Goal: Information Seeking & Learning: Learn about a topic

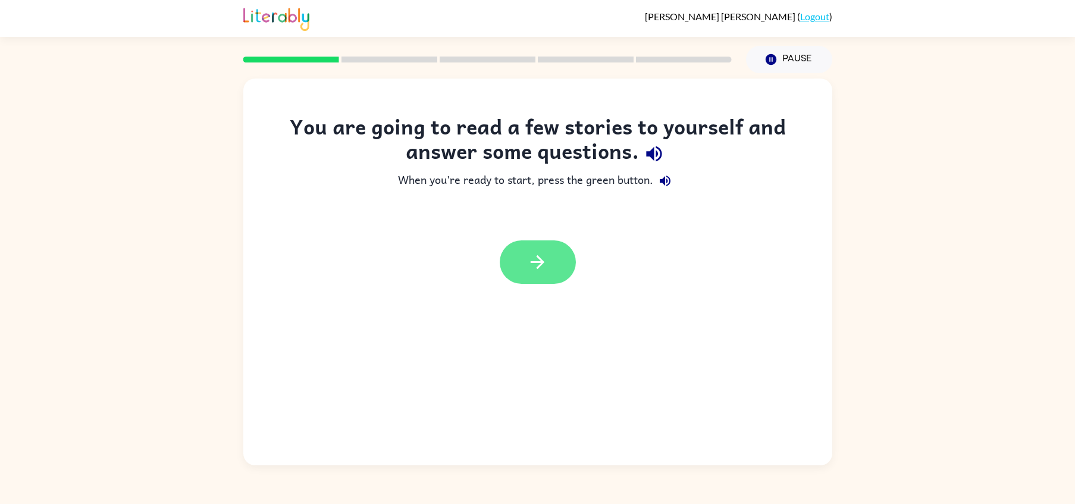
click at [541, 280] on button "button" at bounding box center [538, 261] width 76 height 43
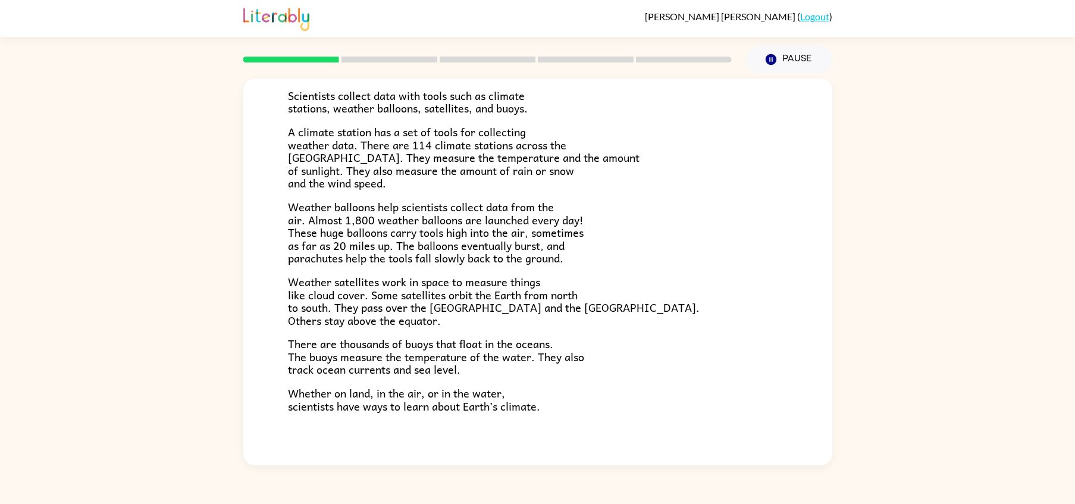
scroll to position [285, 0]
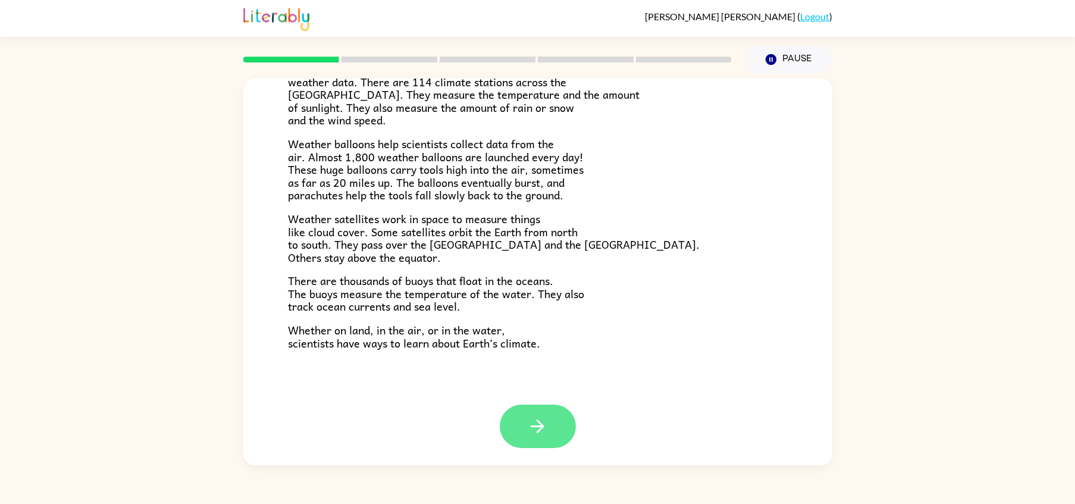
click at [541, 417] on icon "button" at bounding box center [537, 426] width 21 height 21
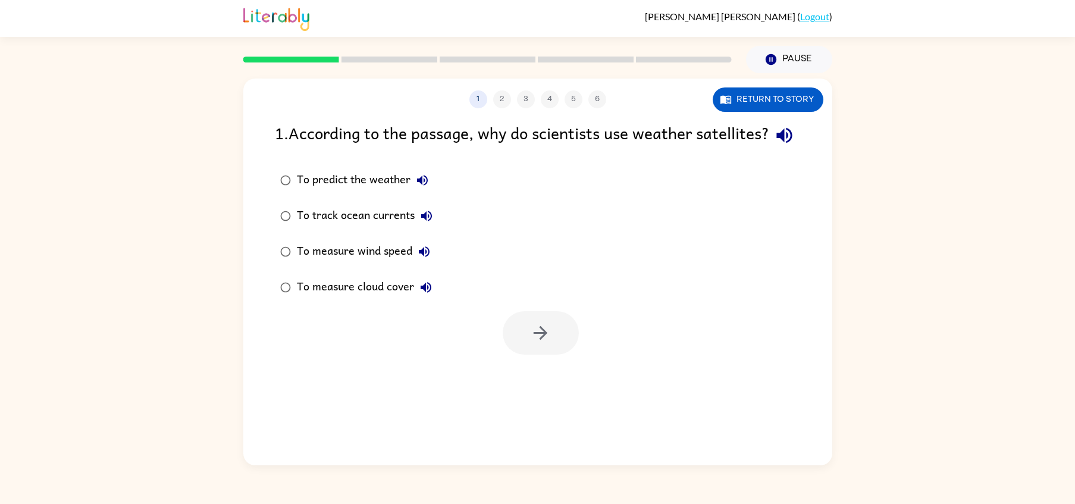
scroll to position [0, 0]
click at [759, 98] on button "Return to story" at bounding box center [768, 99] width 111 height 24
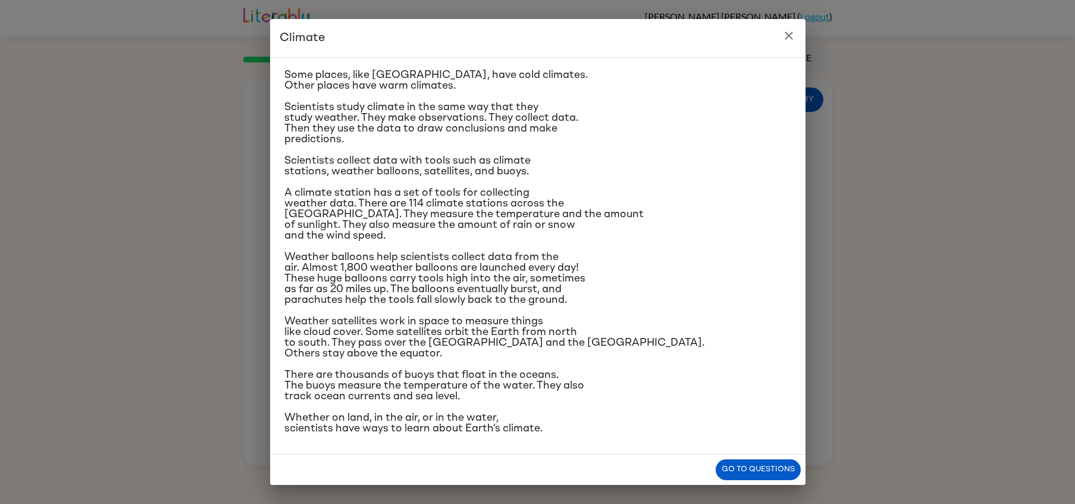
scroll to position [71, 0]
click at [758, 469] on button "Go to questions" at bounding box center [758, 469] width 85 height 21
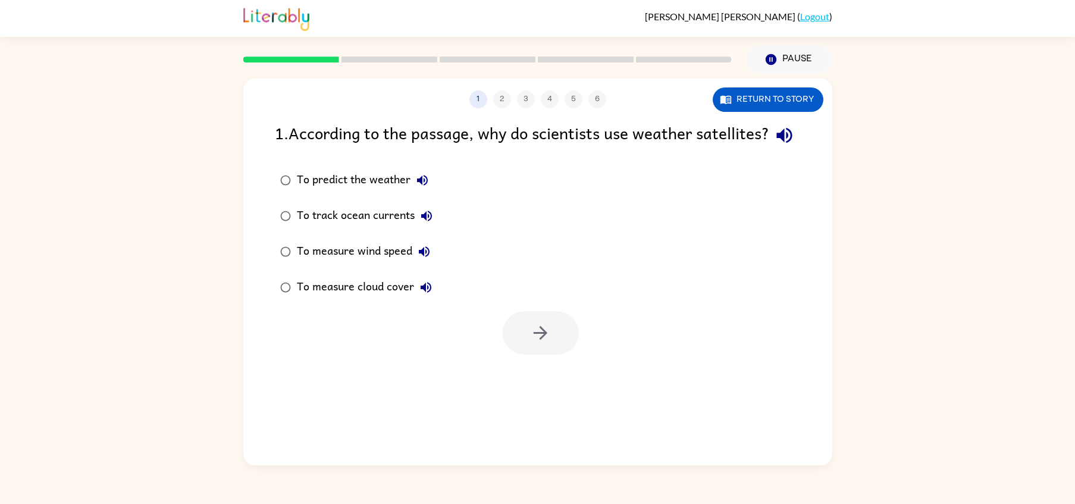
click at [410, 299] on div "To measure cloud cover" at bounding box center [367, 288] width 141 height 24
click at [547, 343] on icon "button" at bounding box center [540, 333] width 21 height 21
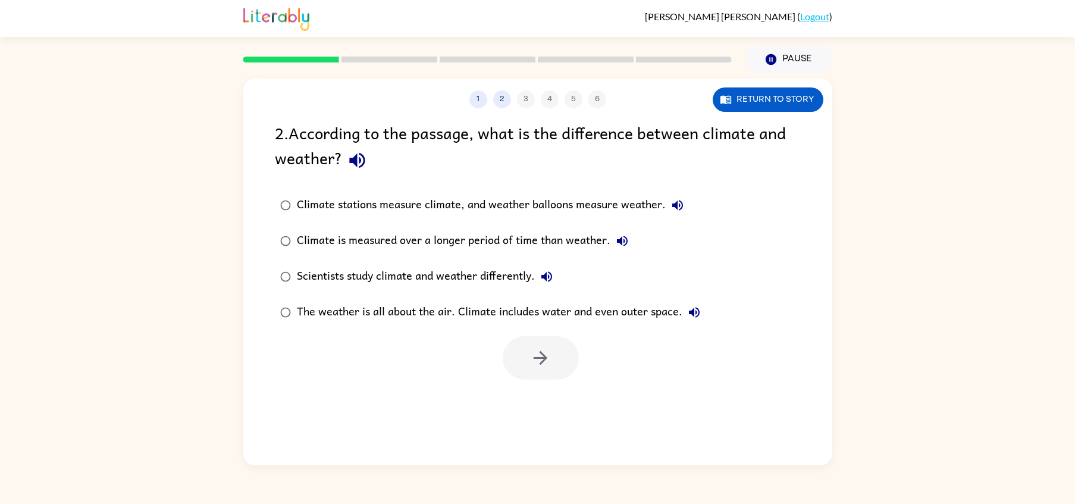
click at [535, 206] on div "Climate stations measure climate, and weather balloons measure weather." at bounding box center [493, 205] width 393 height 24
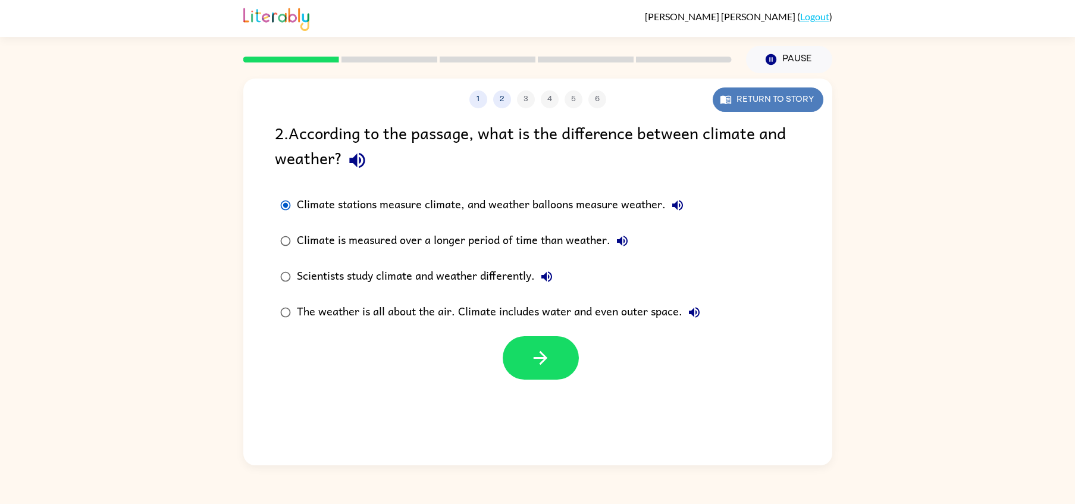
click at [783, 90] on button "Return to story" at bounding box center [768, 99] width 111 height 24
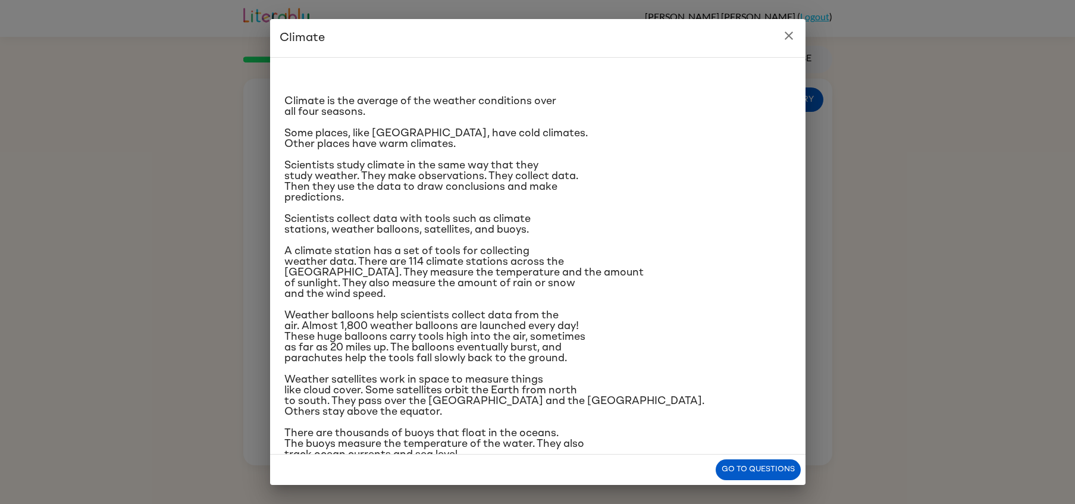
click at [791, 37] on icon "close" at bounding box center [789, 36] width 14 height 14
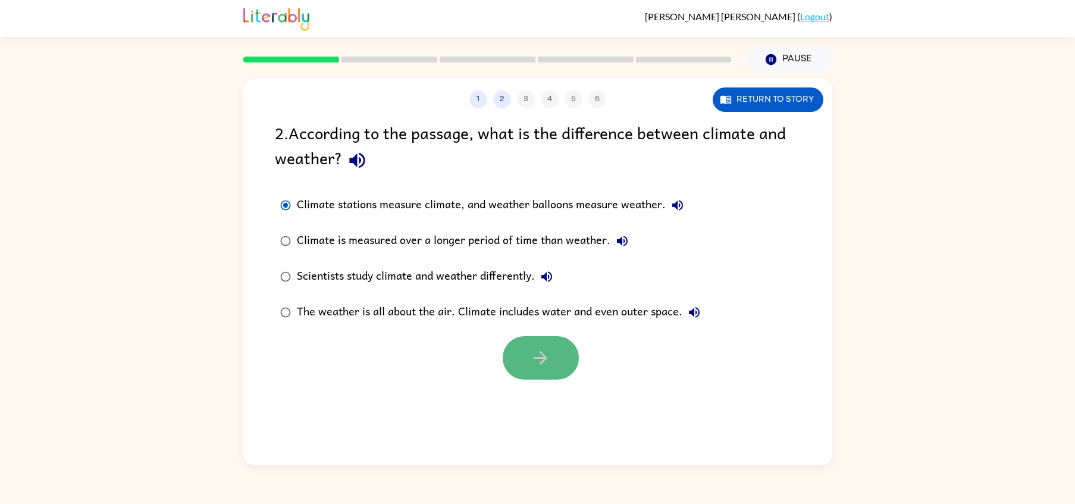
click at [533, 355] on icon "button" at bounding box center [540, 358] width 21 height 21
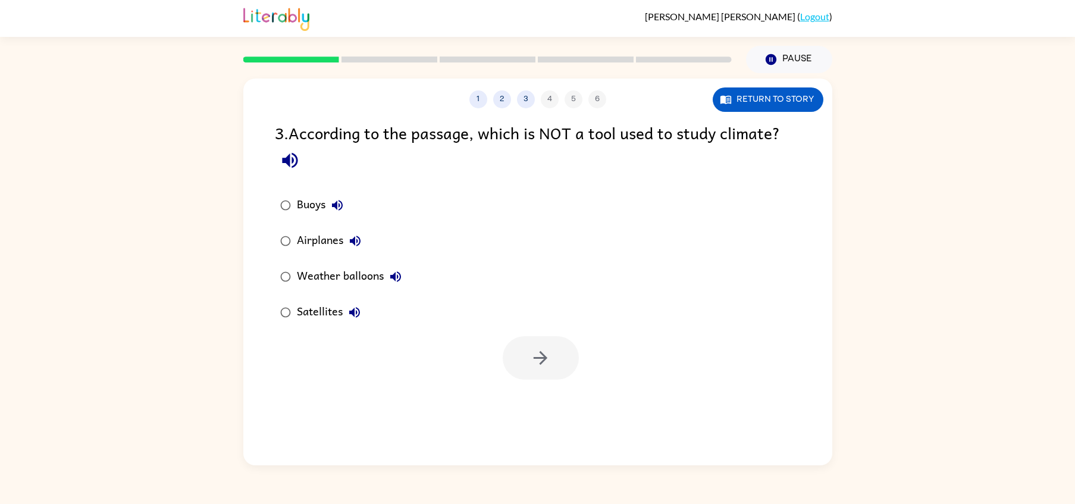
click at [343, 247] on div "Airplanes" at bounding box center [332, 241] width 70 height 24
click at [528, 352] on button "button" at bounding box center [541, 357] width 76 height 43
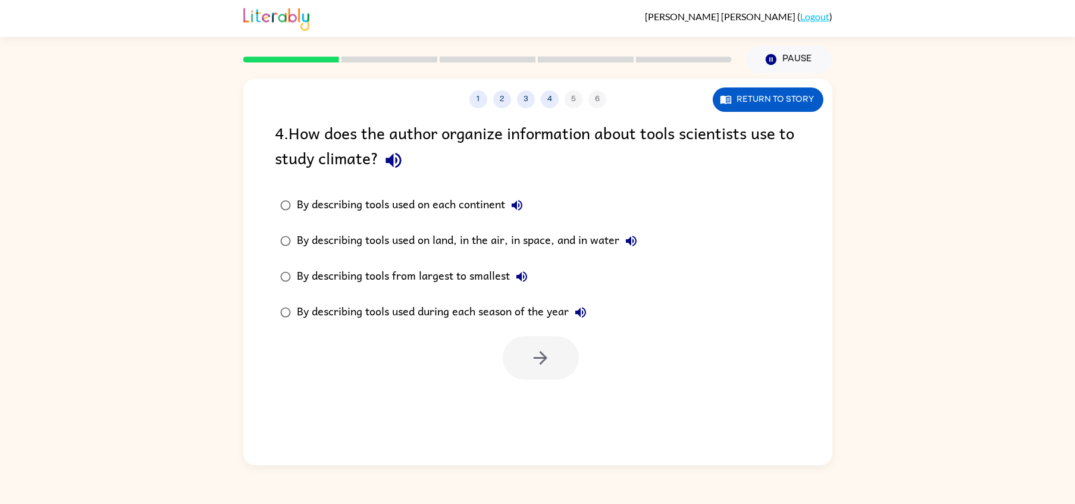
click at [409, 208] on div "By describing tools used on each continent" at bounding box center [413, 205] width 232 height 24
click at [524, 368] on button "button" at bounding box center [541, 357] width 76 height 43
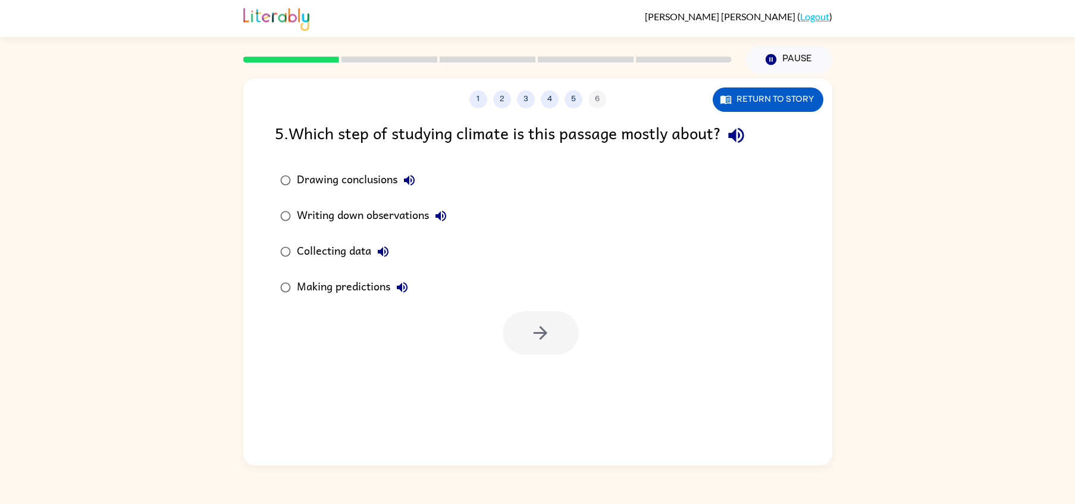
click at [359, 259] on div "Collecting data" at bounding box center [346, 252] width 98 height 24
click at [516, 331] on button "button" at bounding box center [541, 332] width 76 height 43
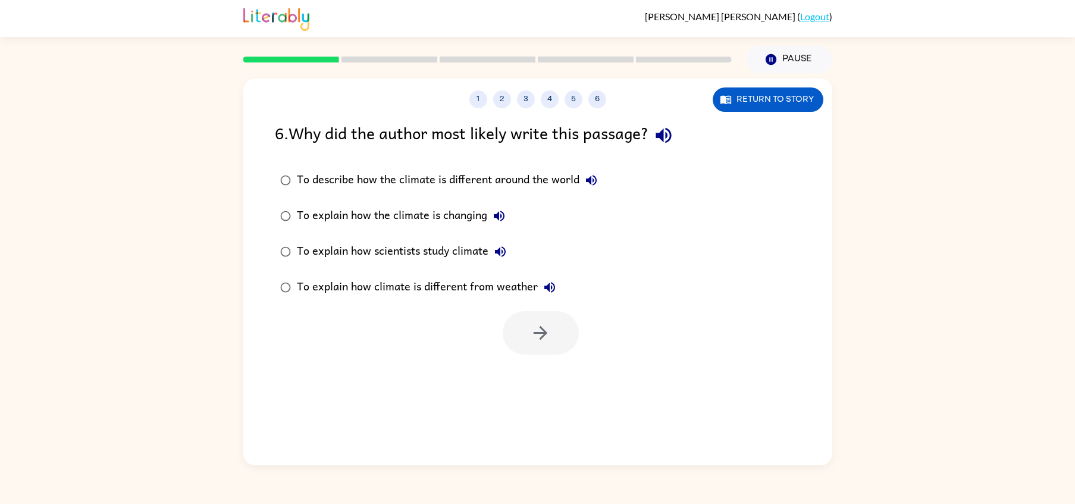
click at [387, 182] on div "To describe how the climate is different around the world" at bounding box center [450, 180] width 306 height 24
click at [541, 348] on button "button" at bounding box center [541, 332] width 76 height 43
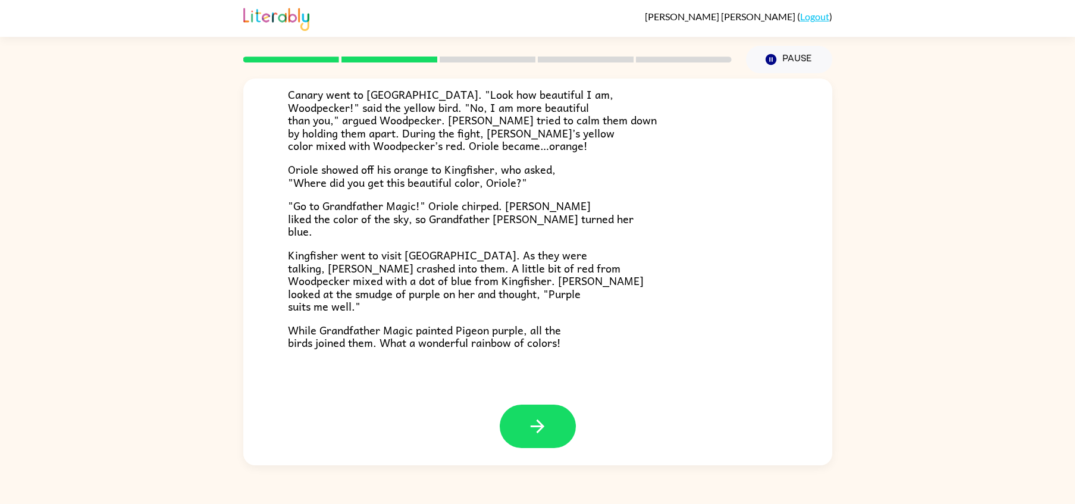
scroll to position [258, 0]
click at [535, 439] on button "button" at bounding box center [538, 427] width 76 height 43
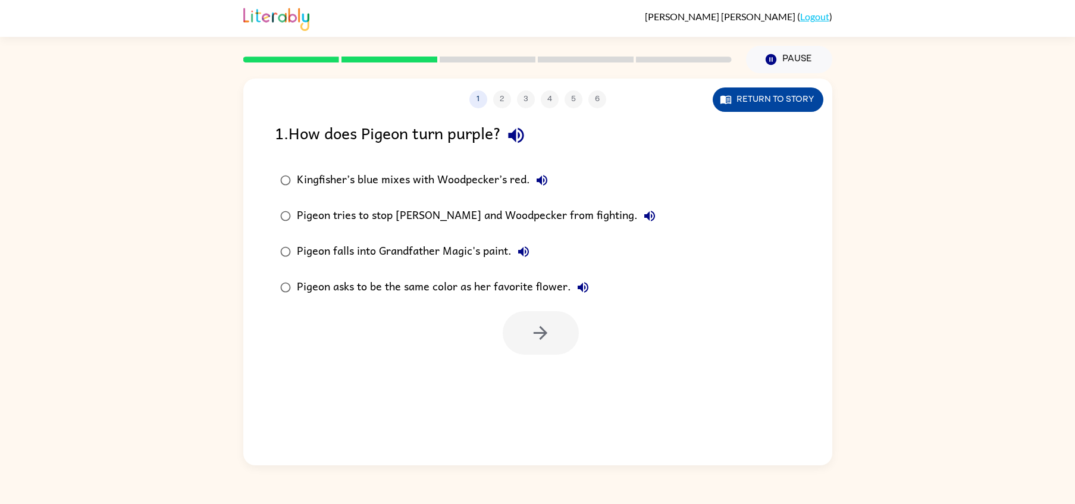
click at [750, 106] on button "Return to story" at bounding box center [768, 99] width 111 height 24
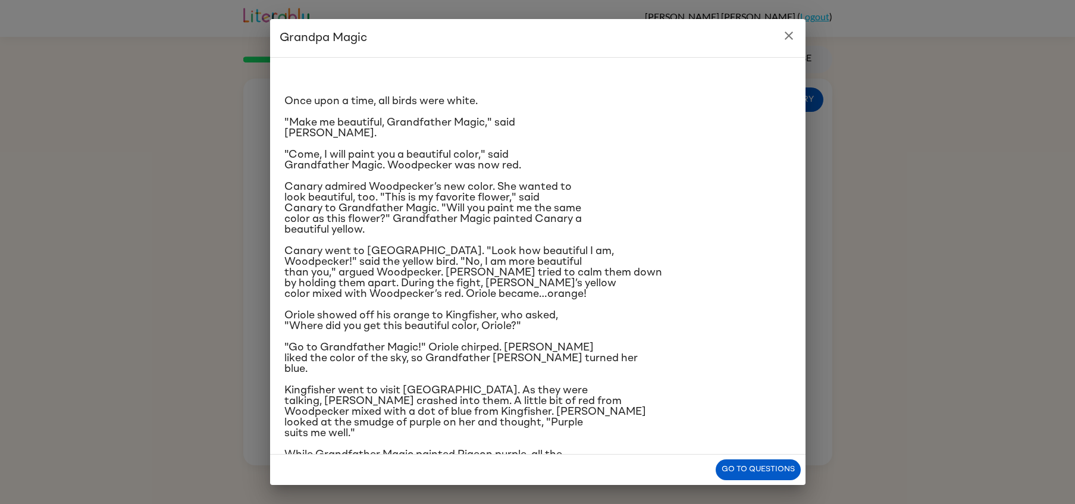
scroll to position [49, 0]
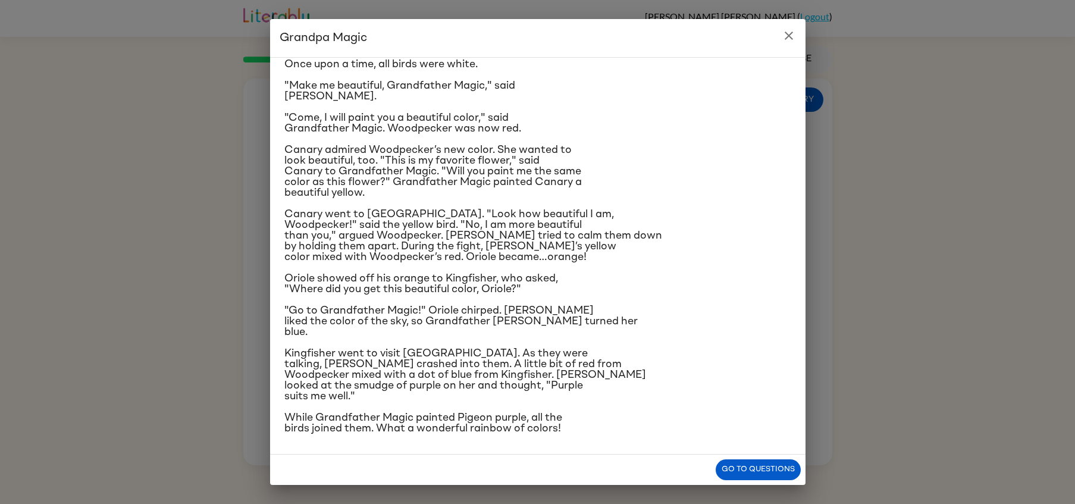
click at [788, 41] on icon "close" at bounding box center [789, 36] width 14 height 14
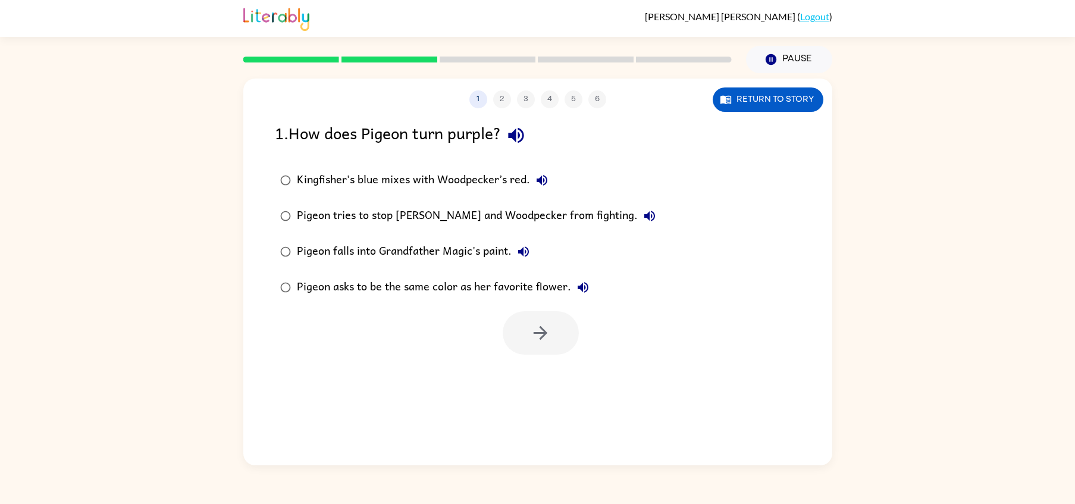
click at [478, 178] on div "Kingfisher’s blue mixes with Woodpecker’s red." at bounding box center [425, 180] width 257 height 24
click at [527, 348] on button "button" at bounding box center [541, 332] width 76 height 43
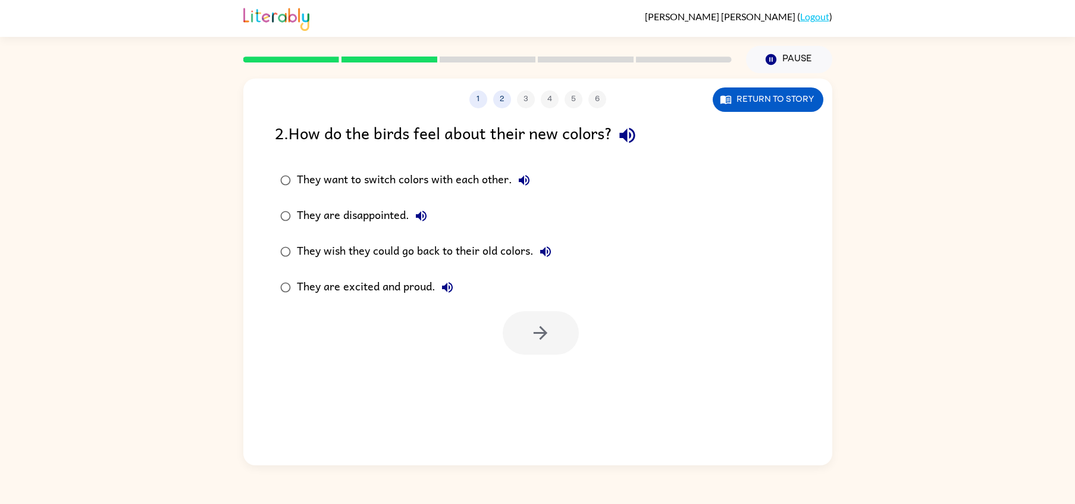
click at [403, 283] on div "They are excited and proud." at bounding box center [378, 288] width 162 height 24
click at [544, 331] on icon "button" at bounding box center [541, 333] width 14 height 14
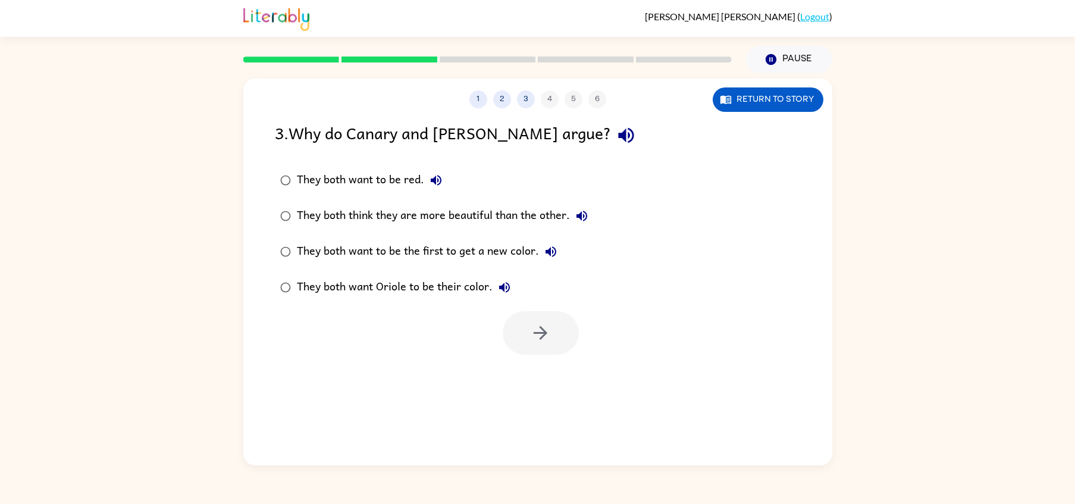
click at [372, 220] on div "They both think they are more beautiful than the other." at bounding box center [445, 216] width 297 height 24
click at [520, 323] on button "button" at bounding box center [541, 332] width 76 height 43
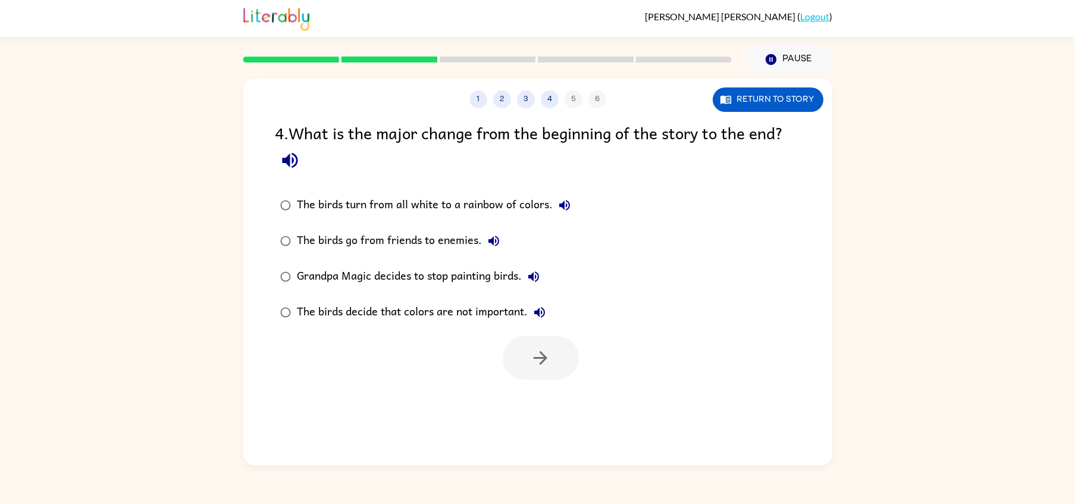
click at [408, 214] on div "The birds turn from all white to a rainbow of colors." at bounding box center [437, 205] width 280 height 24
click at [568, 374] on button "button" at bounding box center [541, 357] width 76 height 43
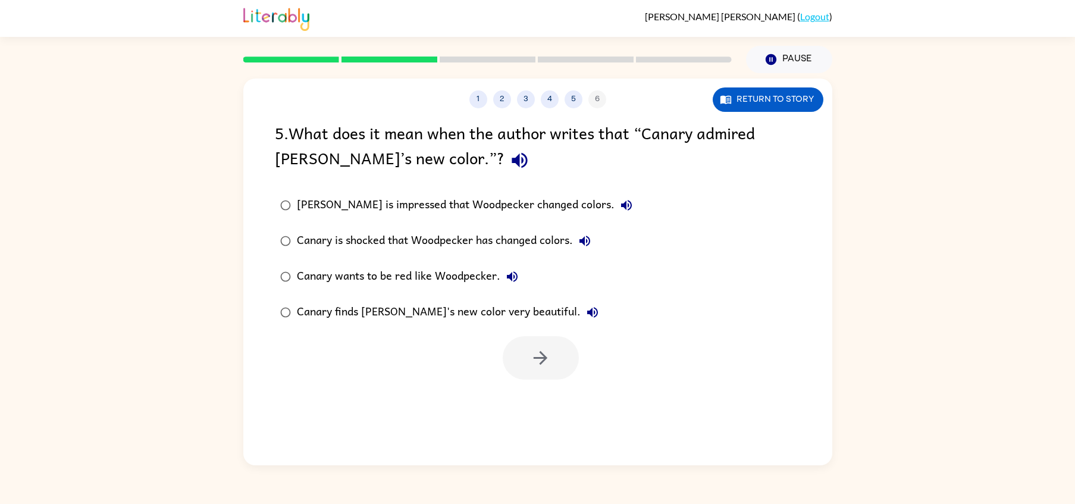
click at [489, 217] on div "[PERSON_NAME] is impressed that Woodpecker changed colors." at bounding box center [468, 205] width 342 height 24
click at [531, 366] on icon "button" at bounding box center [540, 358] width 21 height 21
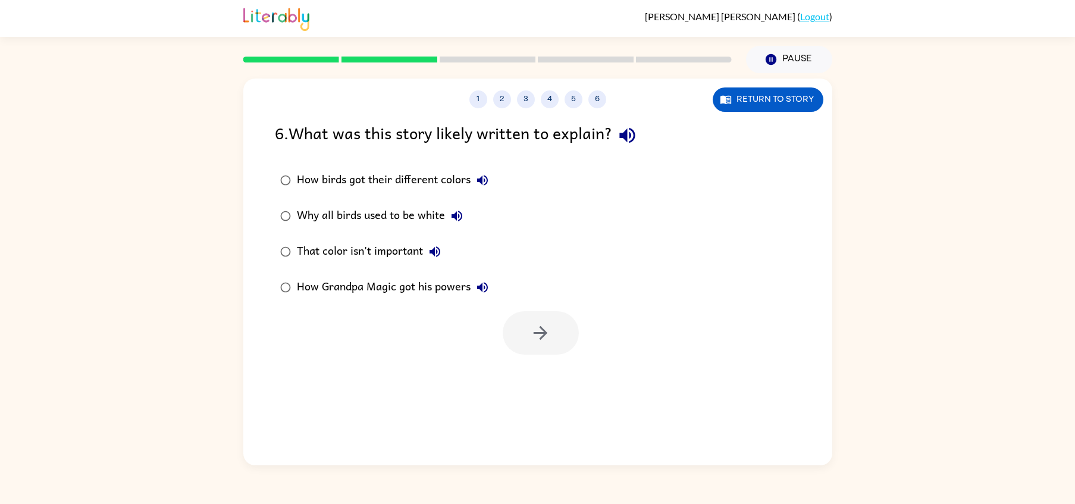
click at [409, 251] on div "That color isn't important" at bounding box center [372, 252] width 150 height 24
click at [535, 345] on button "button" at bounding box center [541, 332] width 76 height 43
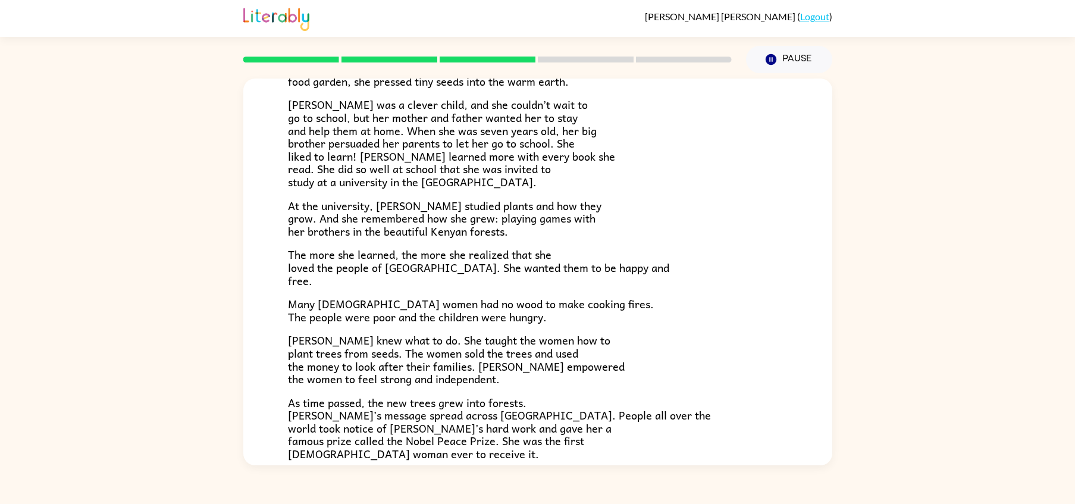
scroll to position [287, 0]
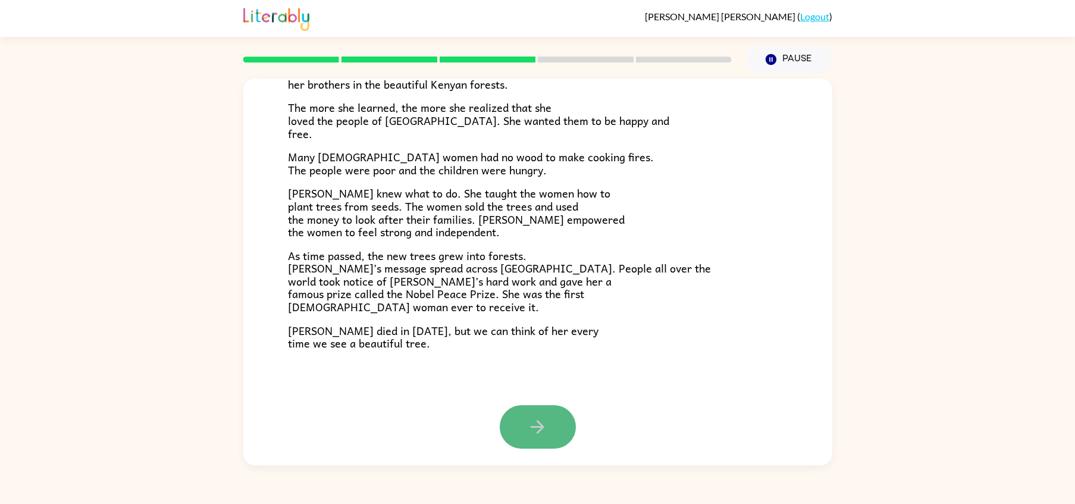
click at [524, 441] on button "button" at bounding box center [538, 426] width 76 height 43
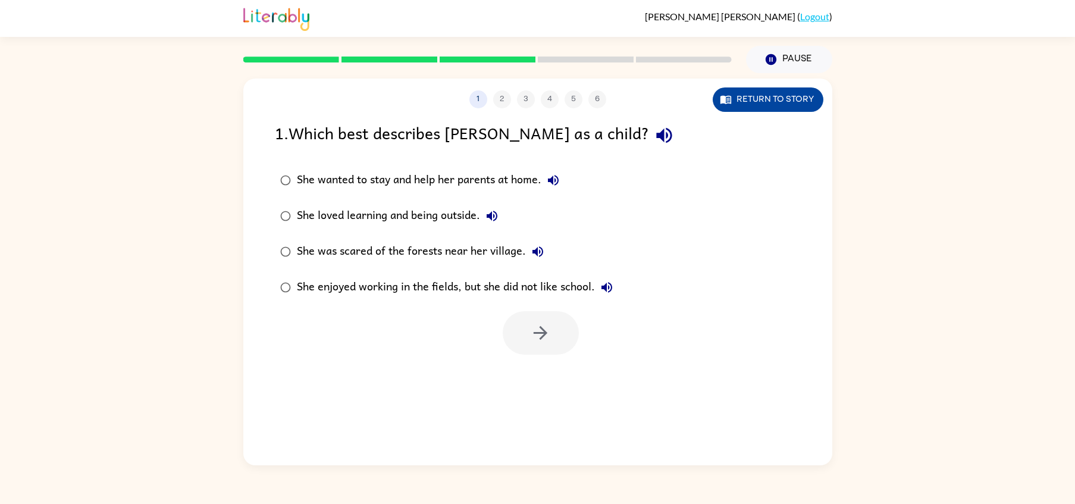
click at [749, 95] on button "Return to story" at bounding box center [768, 99] width 111 height 24
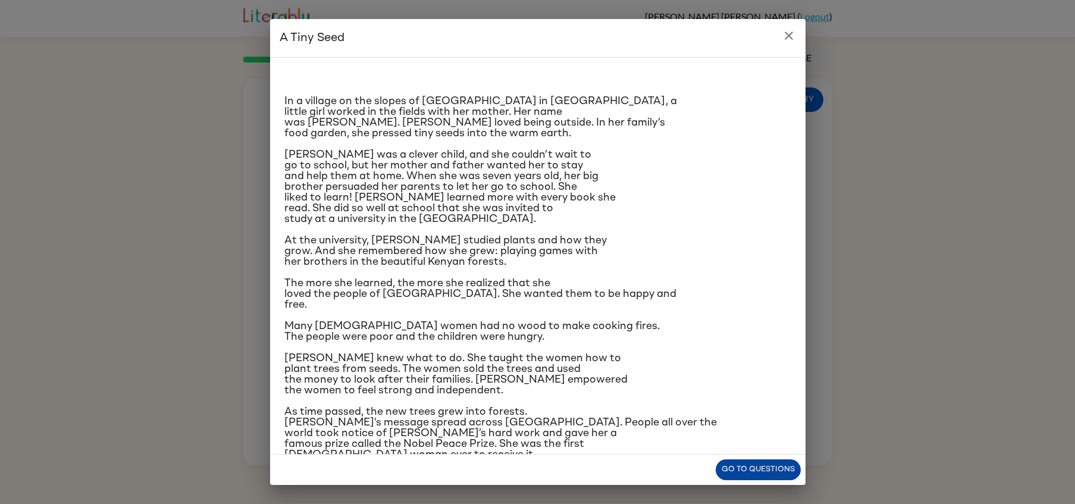
click at [747, 472] on button "Go to questions" at bounding box center [758, 469] width 85 height 21
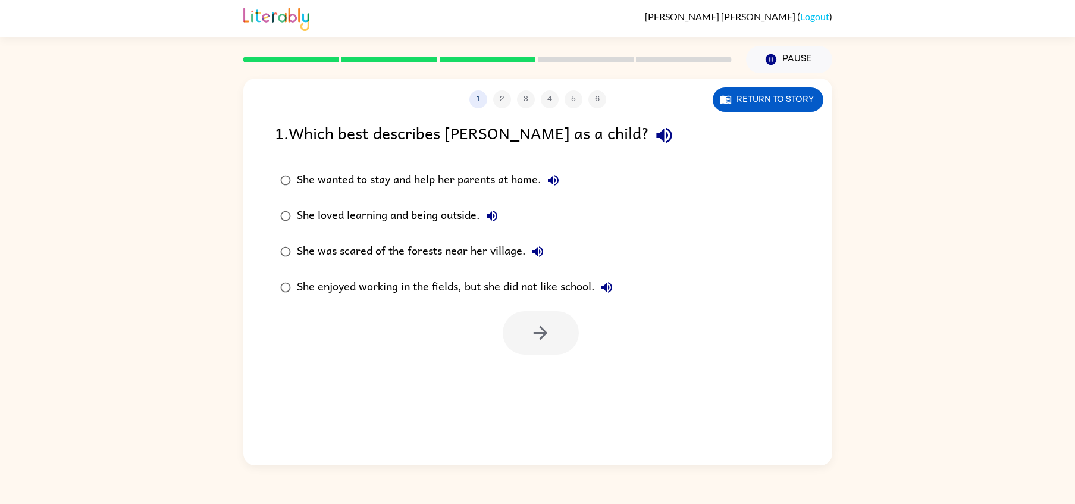
click at [443, 212] on div "She loved learning and being outside." at bounding box center [400, 216] width 207 height 24
click at [549, 346] on button "button" at bounding box center [541, 332] width 76 height 43
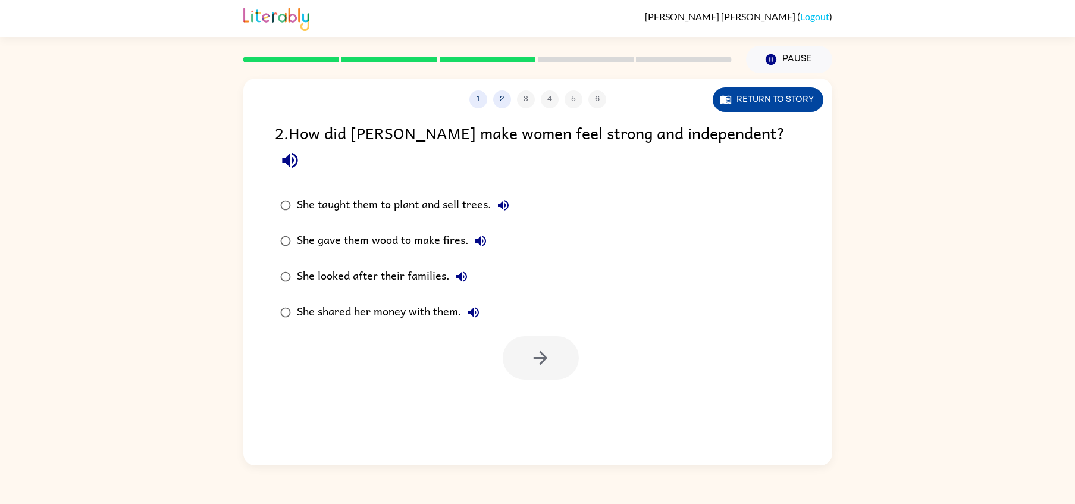
click at [770, 103] on button "Return to story" at bounding box center [768, 99] width 111 height 24
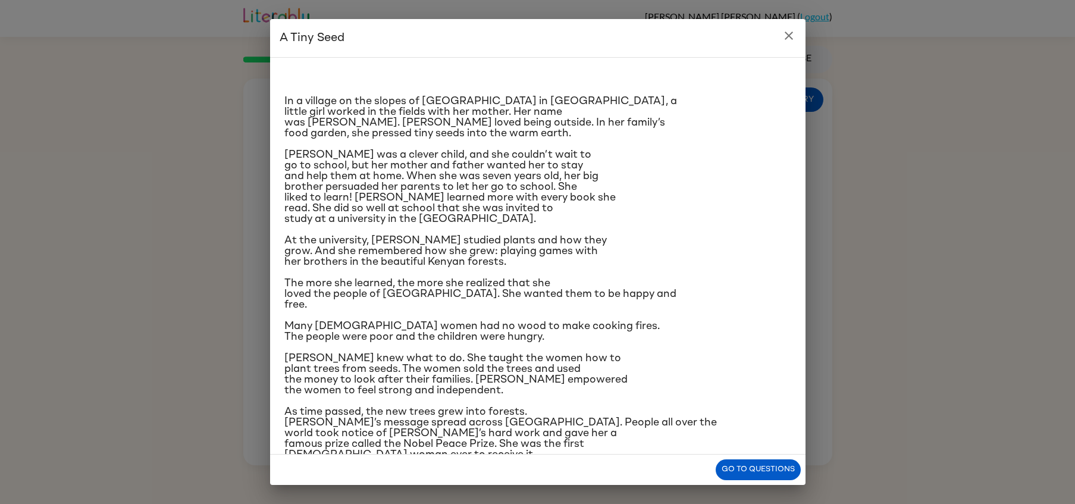
click at [782, 37] on icon "close" at bounding box center [789, 36] width 14 height 14
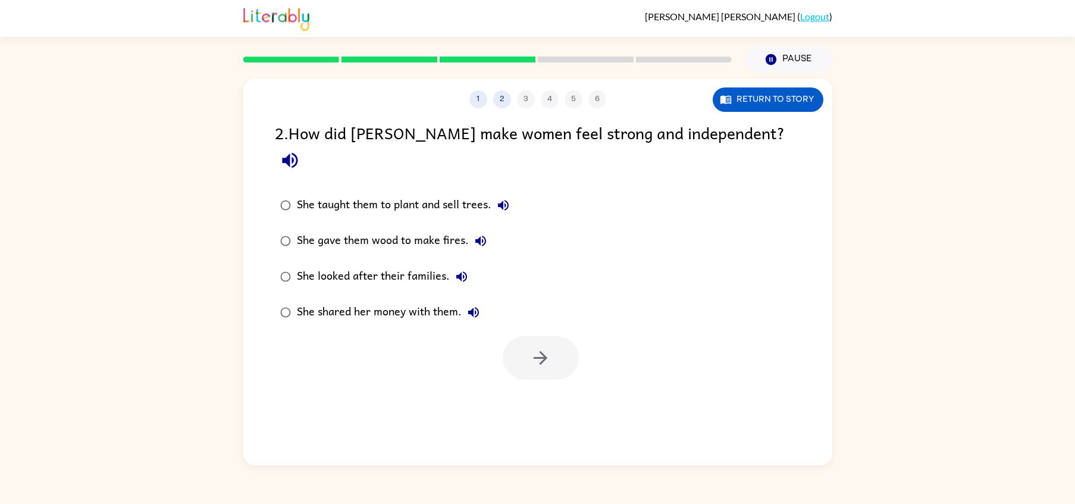
click at [371, 193] on div "She taught them to plant and sell trees." at bounding box center [406, 205] width 218 height 24
click at [538, 348] on icon "button" at bounding box center [540, 358] width 21 height 21
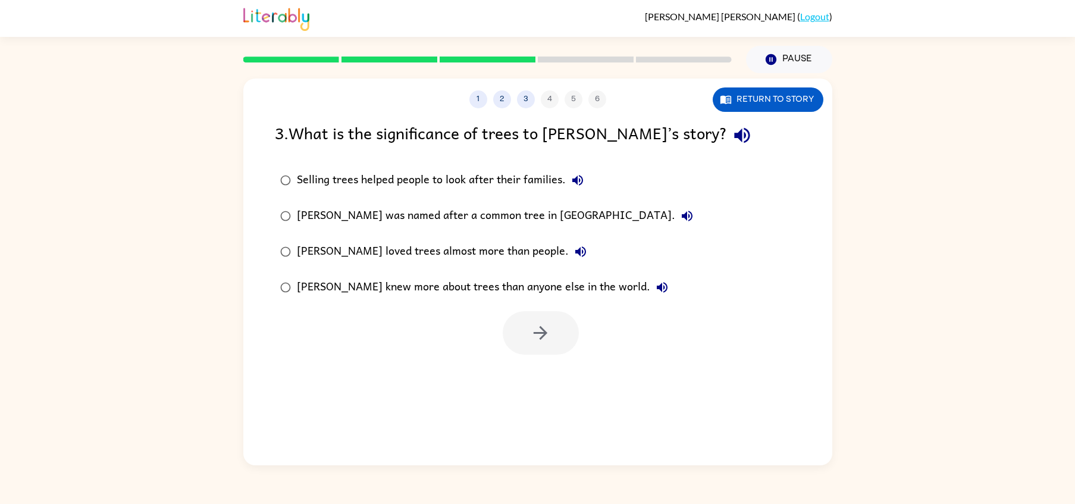
click at [453, 221] on div "[PERSON_NAME] was named after a common tree in [GEOGRAPHIC_DATA]." at bounding box center [498, 216] width 402 height 24
click at [522, 327] on button "button" at bounding box center [541, 332] width 76 height 43
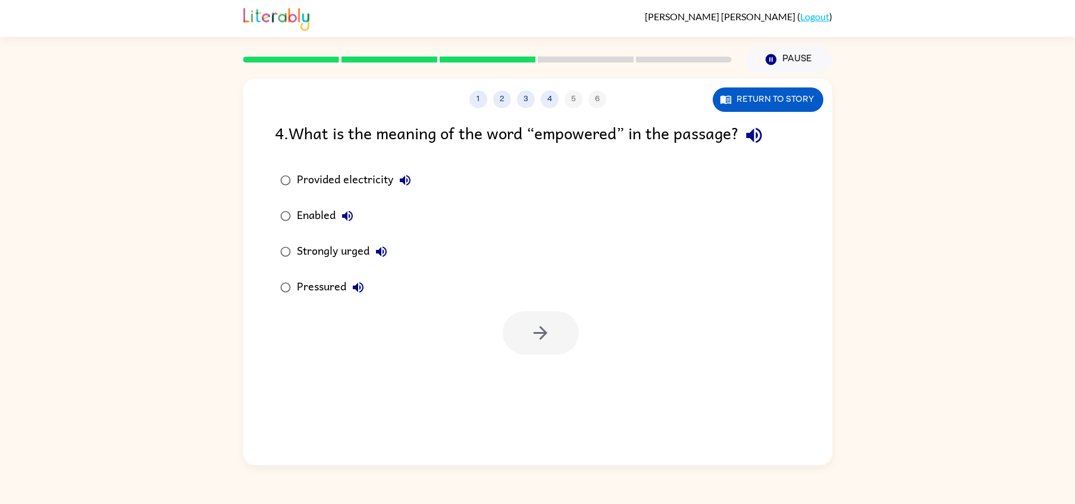
click at [373, 256] on button "Strongly urged" at bounding box center [382, 252] width 24 height 24
click at [317, 258] on div "Strongly urged" at bounding box center [345, 252] width 96 height 24
click at [507, 330] on button "button" at bounding box center [541, 332] width 76 height 43
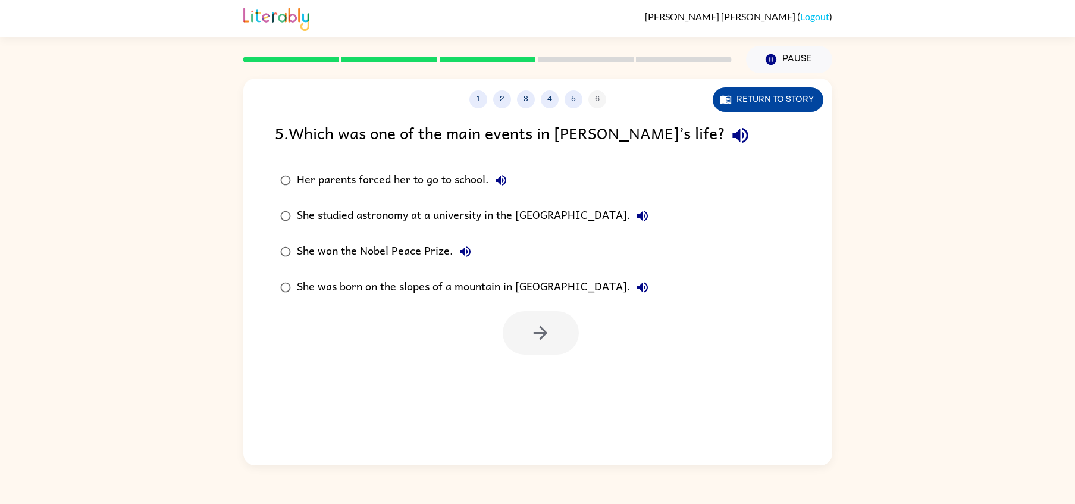
click at [731, 100] on icon "button" at bounding box center [726, 99] width 12 height 12
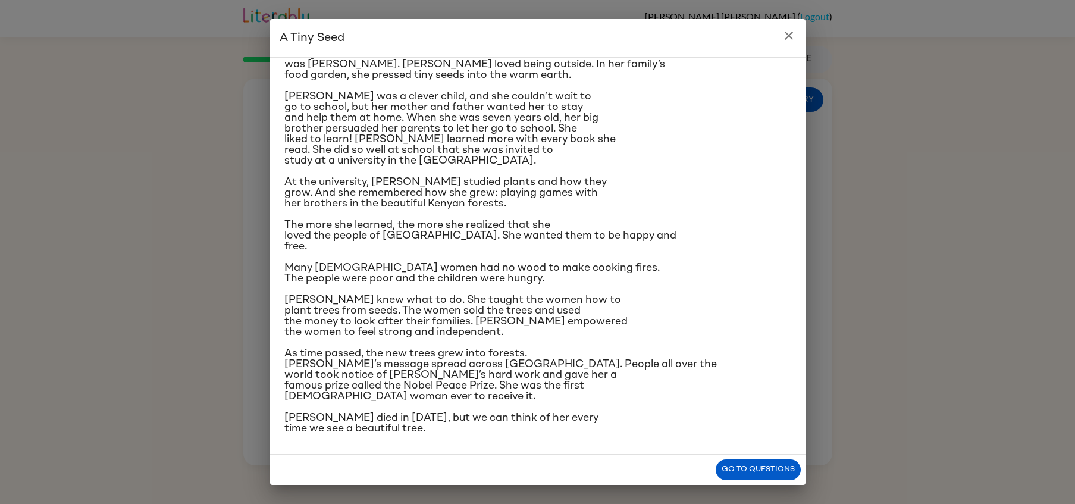
scroll to position [70, 0]
click at [792, 33] on icon "close" at bounding box center [789, 36] width 8 height 8
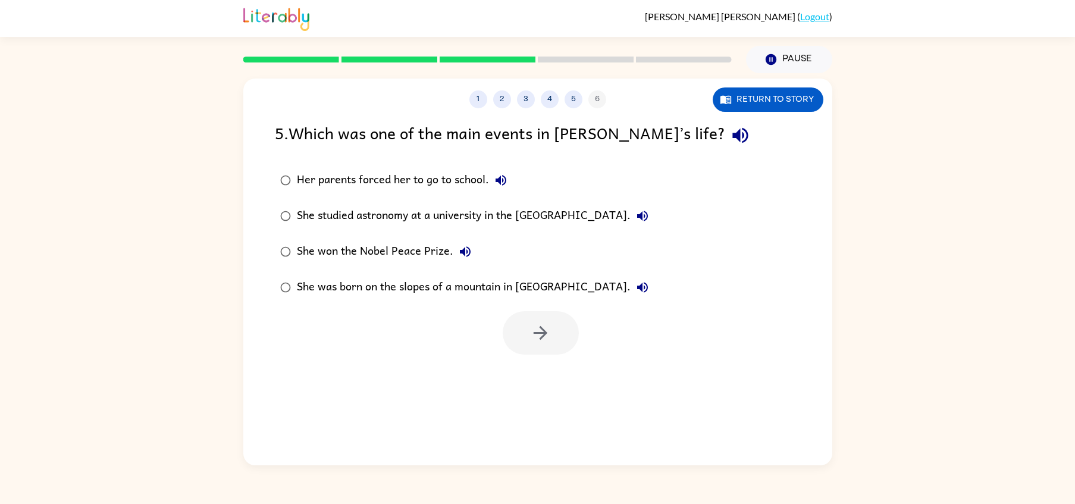
click at [408, 255] on div "She won the Nobel Peace Prize." at bounding box center [387, 252] width 180 height 24
click at [566, 339] on button "button" at bounding box center [541, 332] width 76 height 43
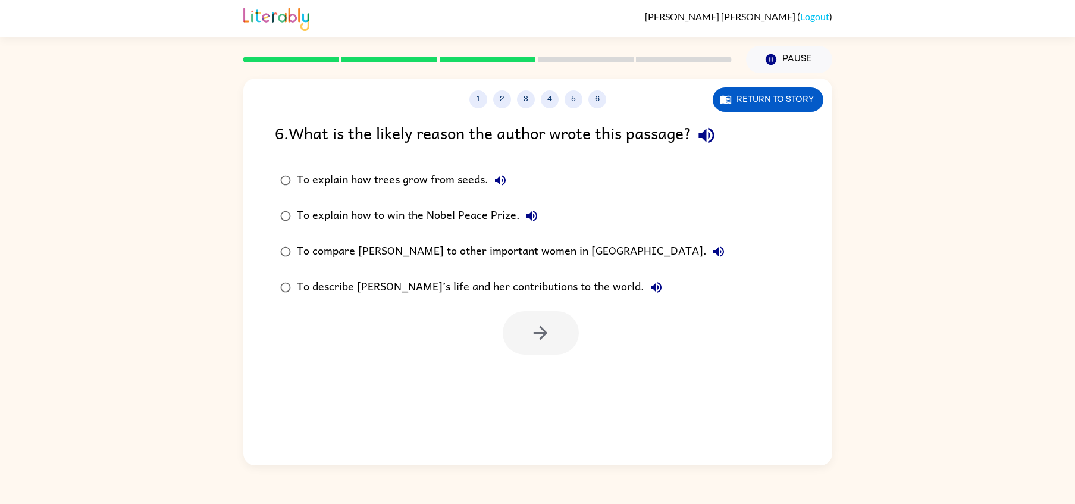
click at [473, 284] on div "To describe [PERSON_NAME]’s life and her contributions to the world." at bounding box center [482, 288] width 371 height 24
click at [529, 320] on button "button" at bounding box center [541, 332] width 76 height 43
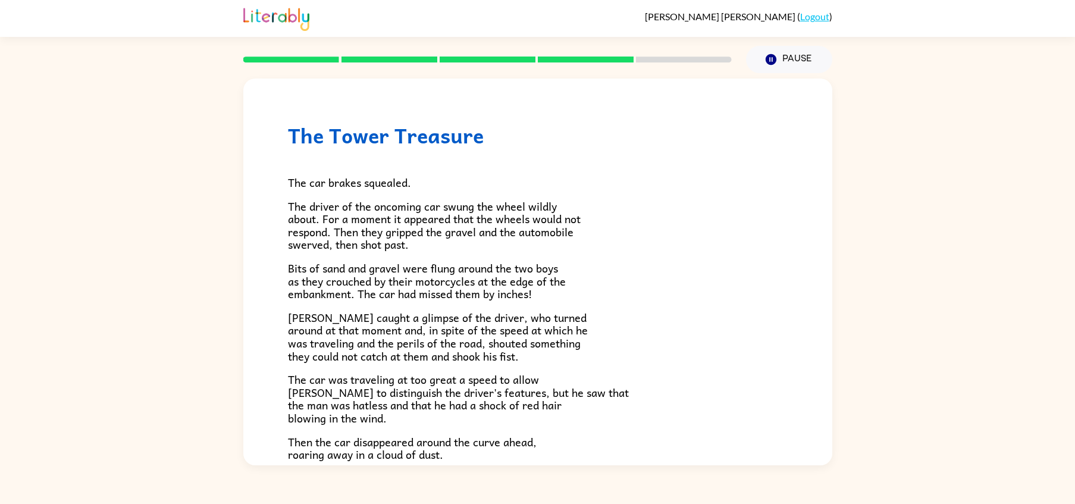
scroll to position [283, 0]
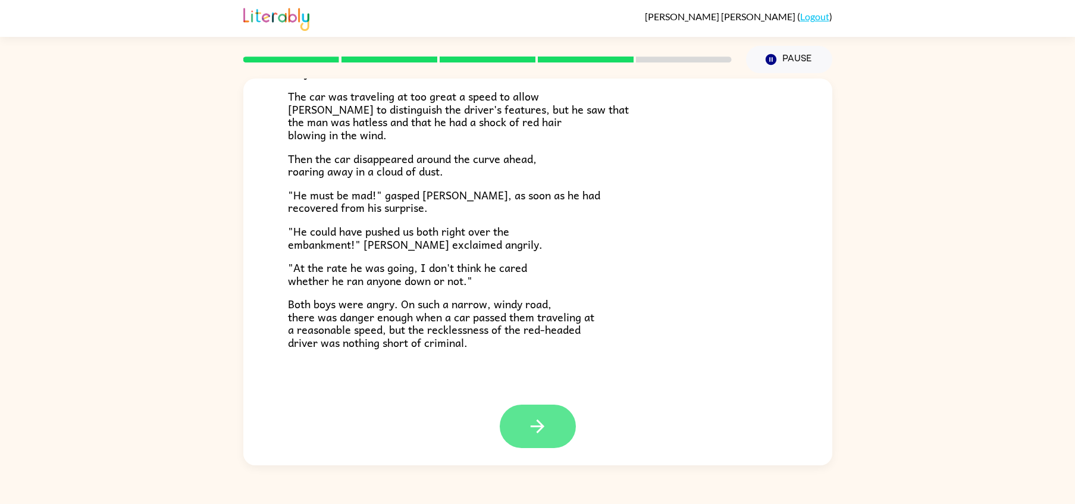
click at [507, 437] on button "button" at bounding box center [538, 426] width 76 height 43
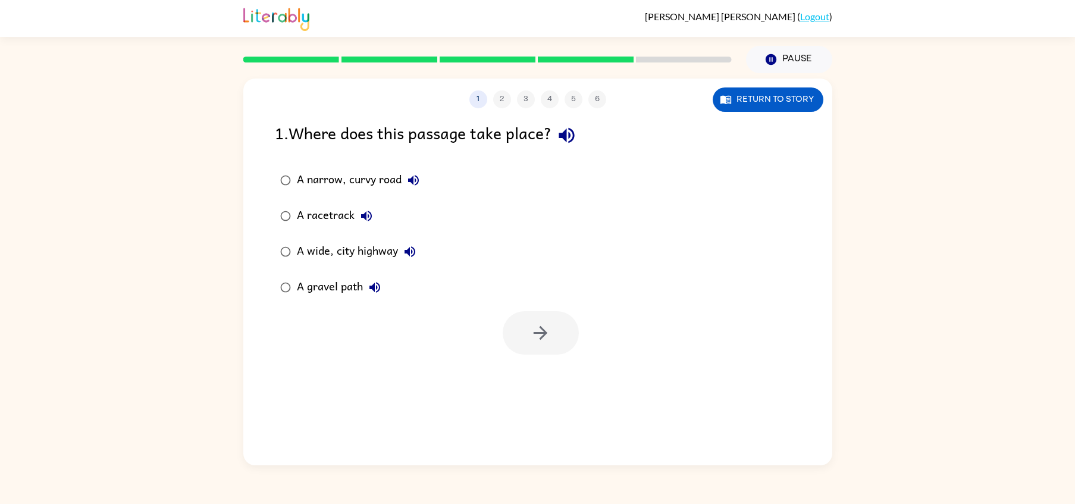
scroll to position [0, 0]
click at [730, 99] on icon "button" at bounding box center [726, 99] width 12 height 12
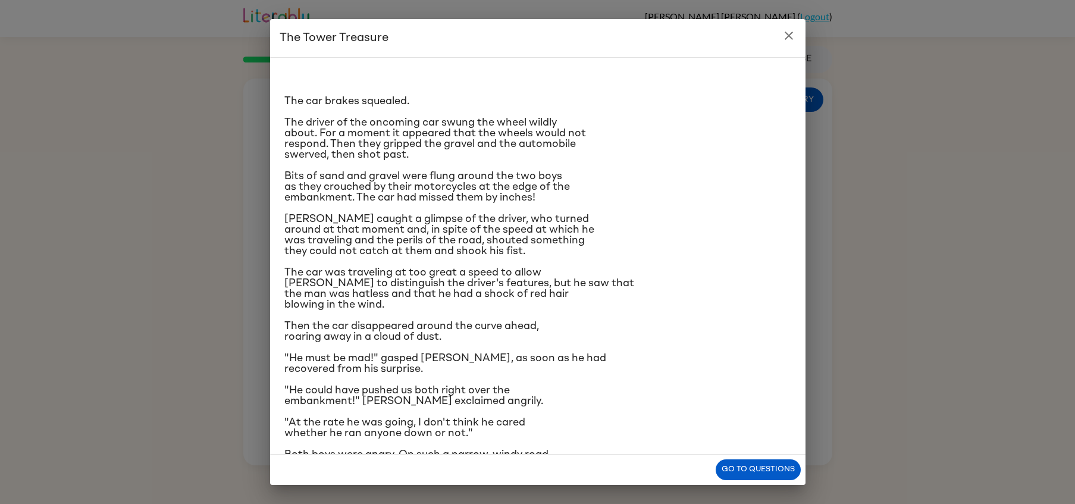
click at [785, 36] on icon "close" at bounding box center [789, 36] width 14 height 14
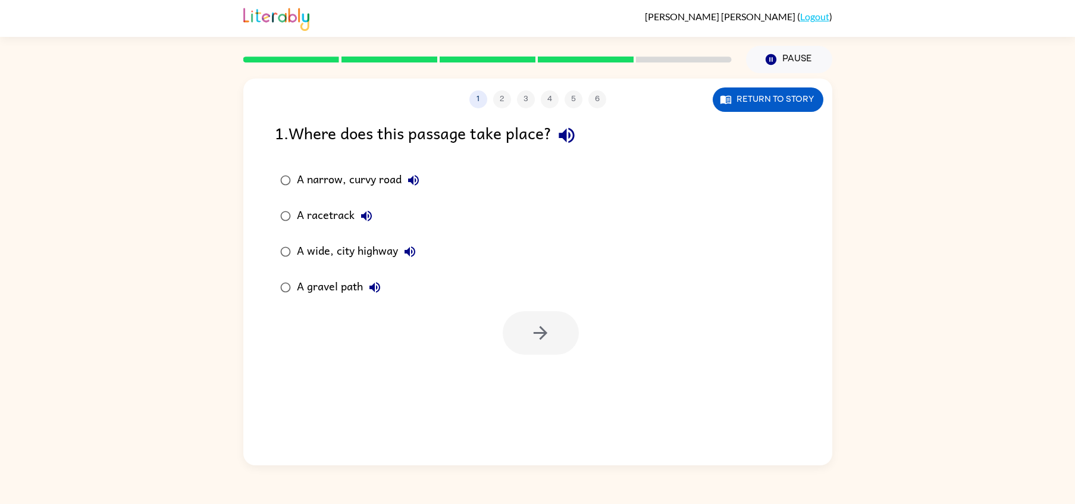
click at [337, 282] on div "A gravel path" at bounding box center [342, 288] width 90 height 24
click at [545, 337] on icon "button" at bounding box center [540, 333] width 21 height 21
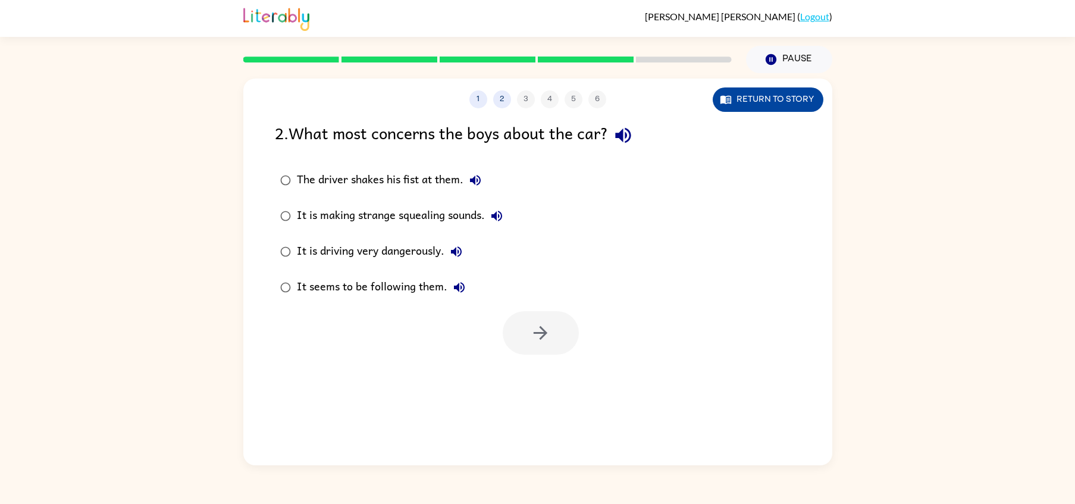
click at [757, 92] on button "Return to story" at bounding box center [768, 99] width 111 height 24
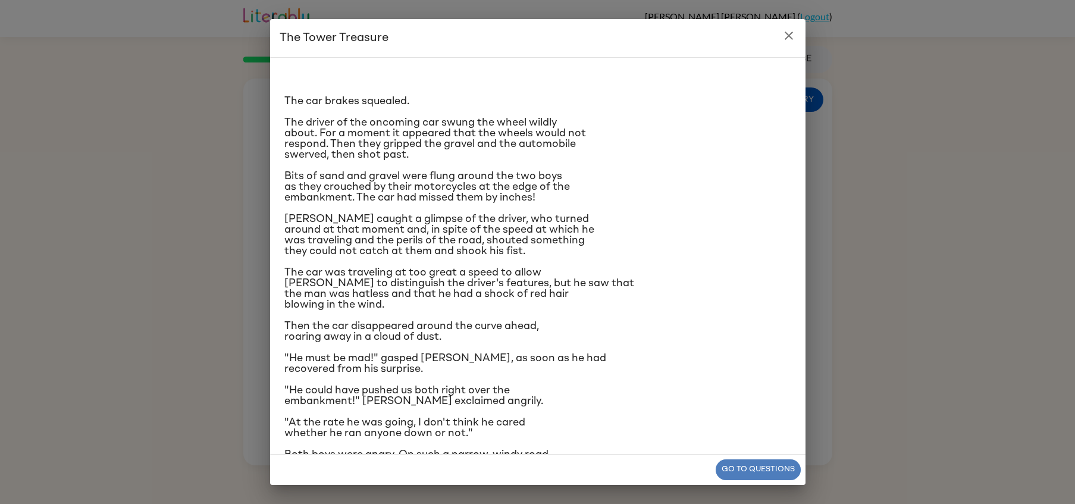
click at [794, 473] on button "Go to questions" at bounding box center [758, 469] width 85 height 21
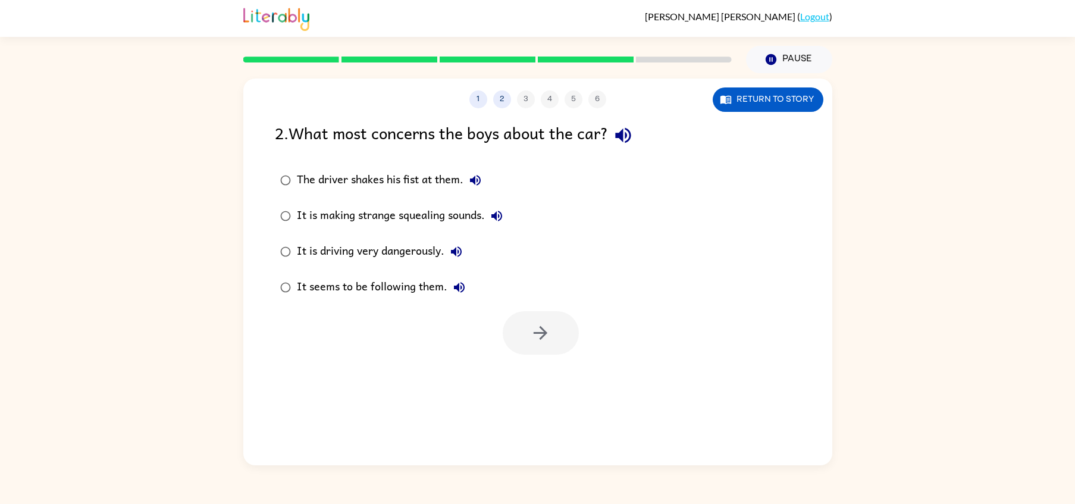
click at [391, 258] on div "It is driving very dangerously." at bounding box center [382, 252] width 171 height 24
click at [509, 322] on button "button" at bounding box center [541, 332] width 76 height 43
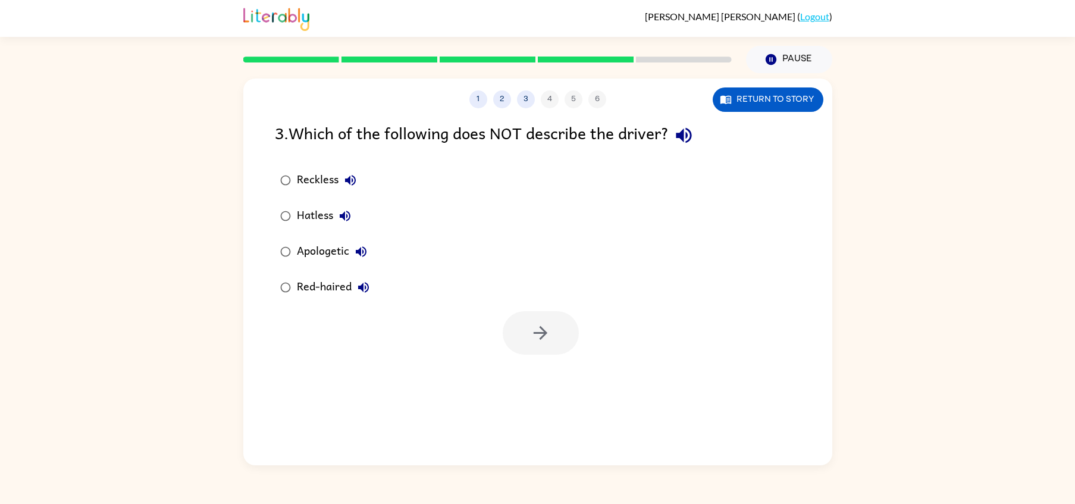
click at [347, 252] on div "Apologetic" at bounding box center [335, 252] width 76 height 24
click at [547, 338] on icon "button" at bounding box center [540, 333] width 21 height 21
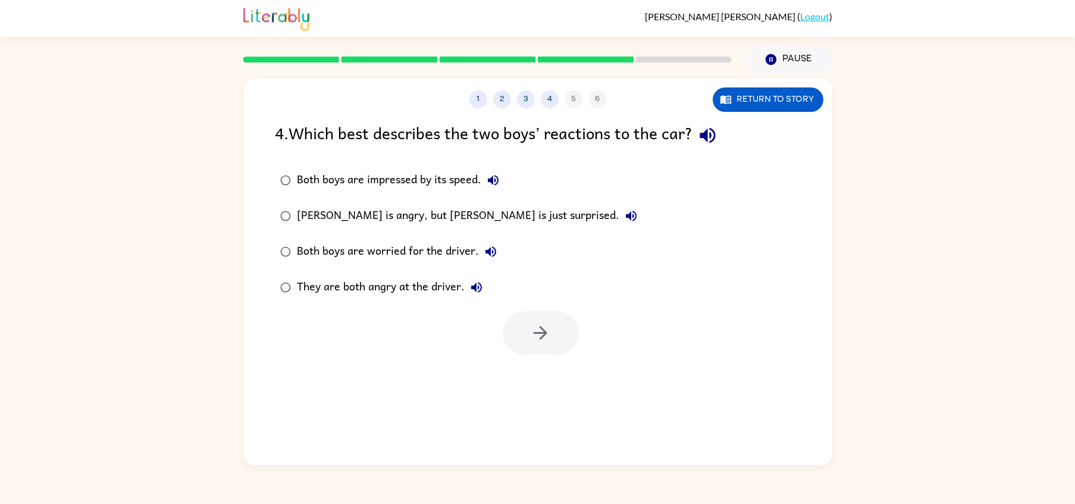
click at [418, 252] on div "Both boys are worried for the driver." at bounding box center [400, 252] width 206 height 24
click at [449, 290] on div "They are both angry at the driver." at bounding box center [393, 288] width 192 height 24
click at [555, 337] on button "button" at bounding box center [541, 332] width 76 height 43
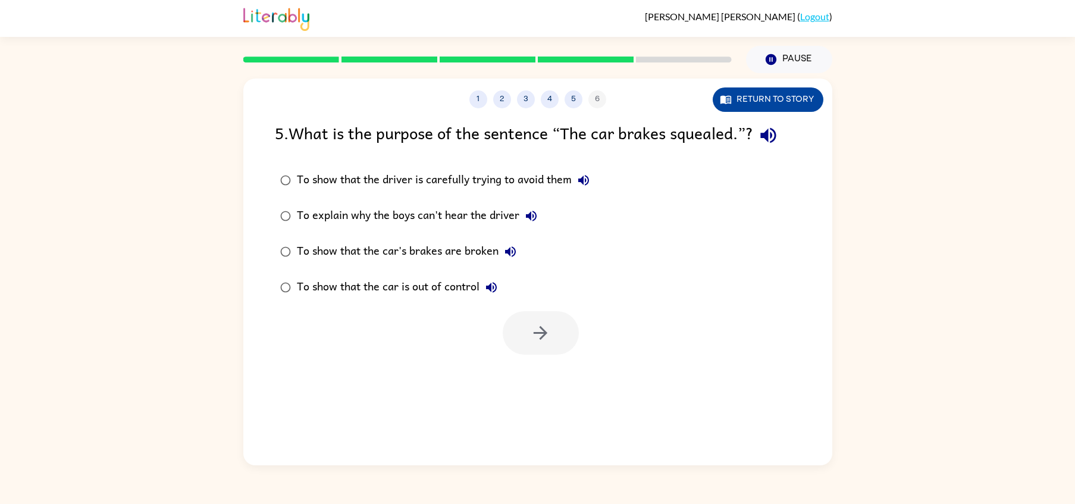
click at [735, 109] on button "Return to story" at bounding box center [768, 99] width 111 height 24
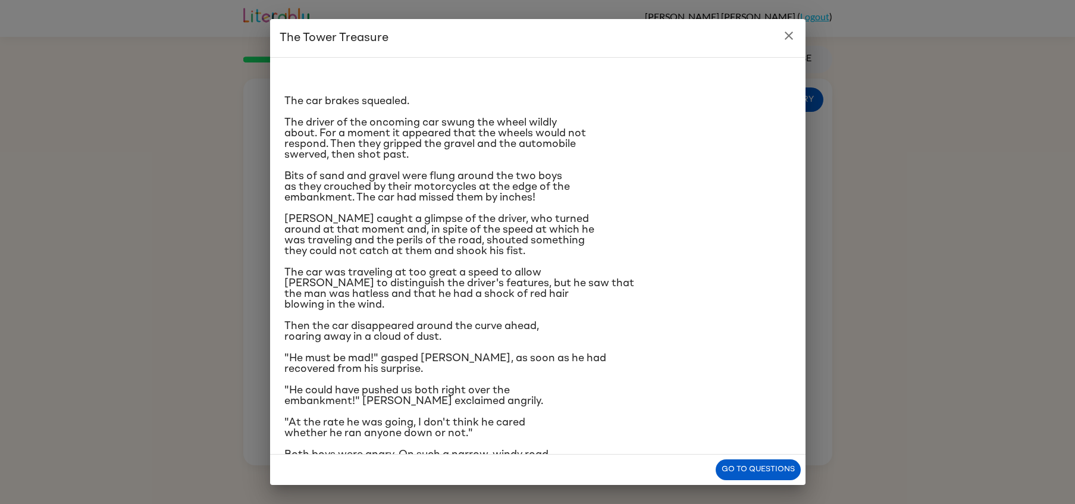
click at [782, 35] on icon "close" at bounding box center [789, 36] width 14 height 14
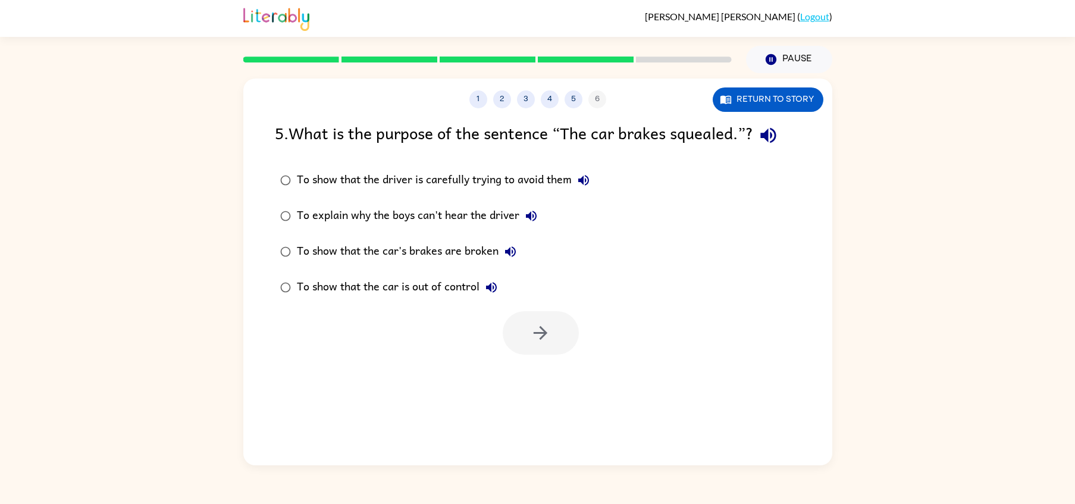
click at [461, 190] on div "To show that the driver is carefully trying to avoid them" at bounding box center [446, 180] width 299 height 24
click at [536, 331] on icon "button" at bounding box center [540, 333] width 21 height 21
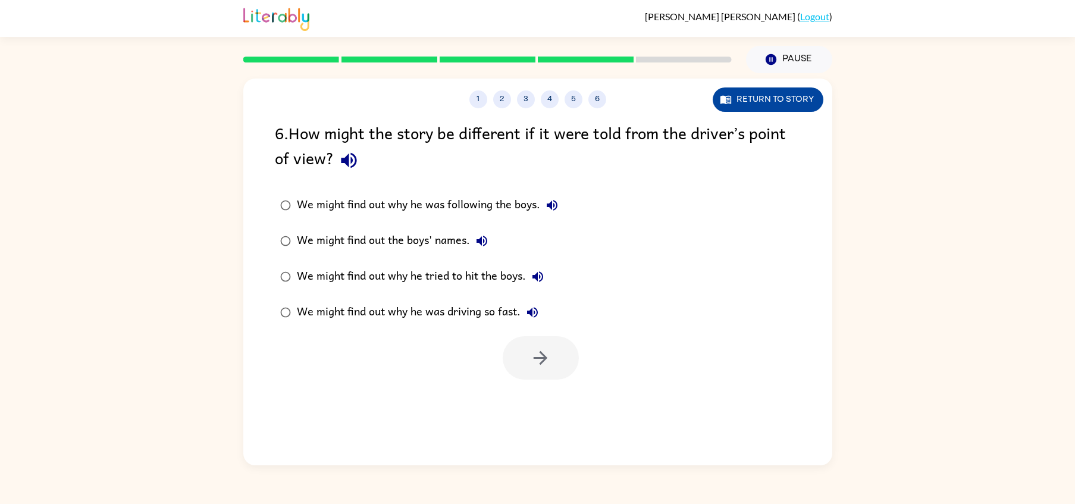
click at [760, 107] on button "Return to story" at bounding box center [768, 99] width 111 height 24
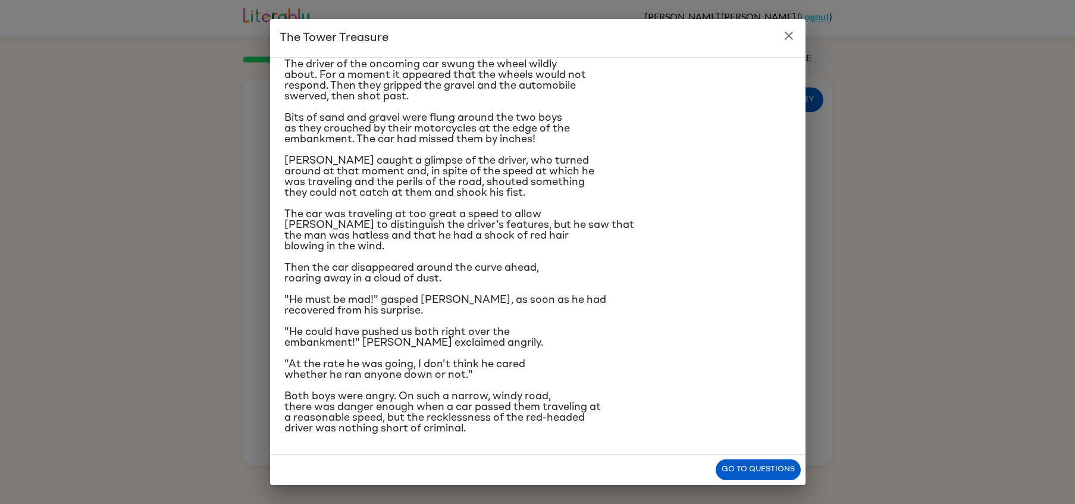
scroll to position [71, 0]
click at [788, 45] on button "close" at bounding box center [789, 36] width 24 height 24
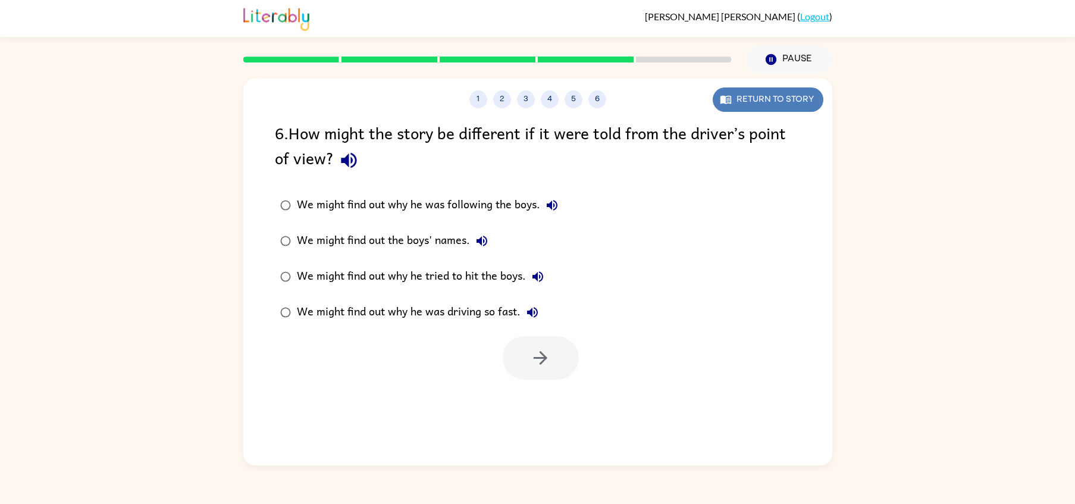
click at [796, 103] on button "Return to story" at bounding box center [768, 99] width 111 height 24
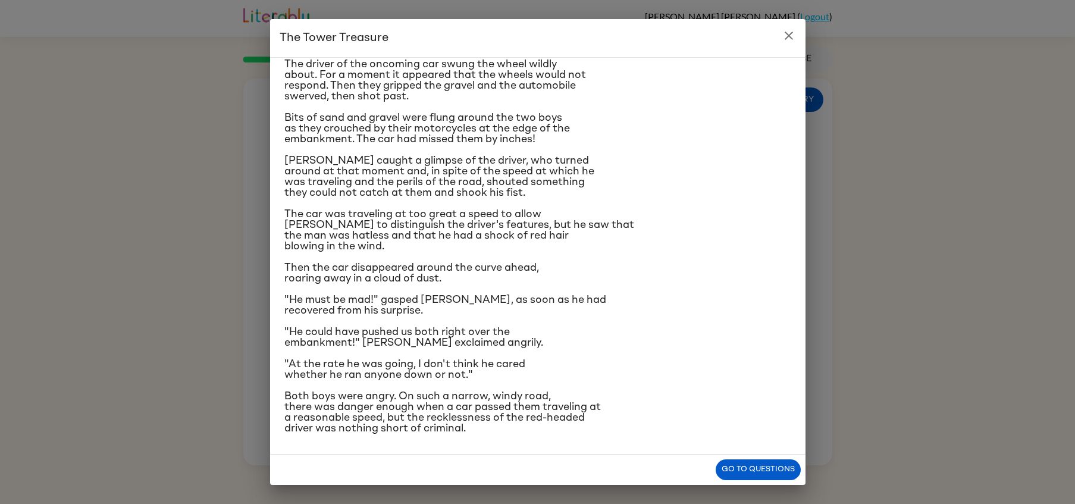
click at [785, 41] on icon "close" at bounding box center [789, 36] width 14 height 14
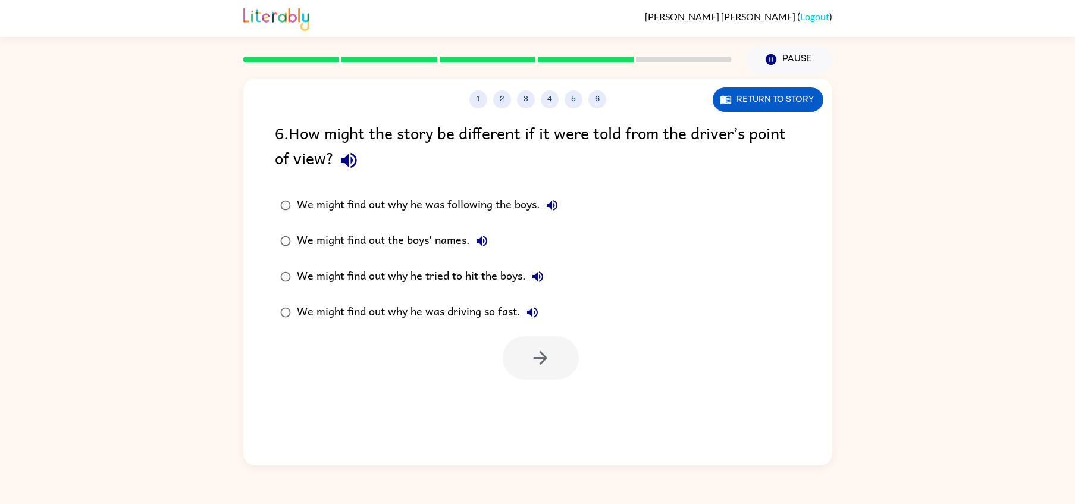
click at [486, 309] on div "We might find out why he was driving so fast." at bounding box center [421, 312] width 248 height 24
click at [522, 345] on button "button" at bounding box center [541, 357] width 76 height 43
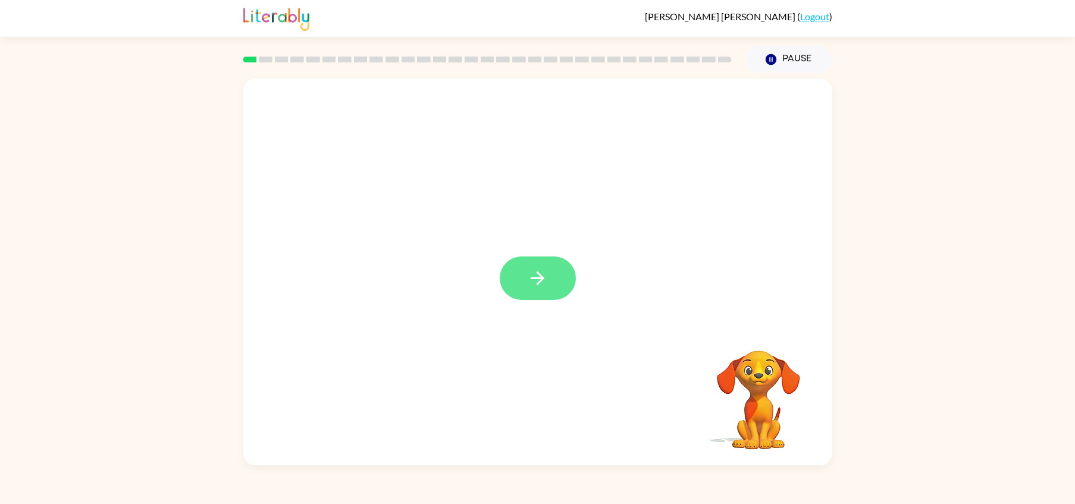
click at [536, 289] on button "button" at bounding box center [538, 277] width 76 height 43
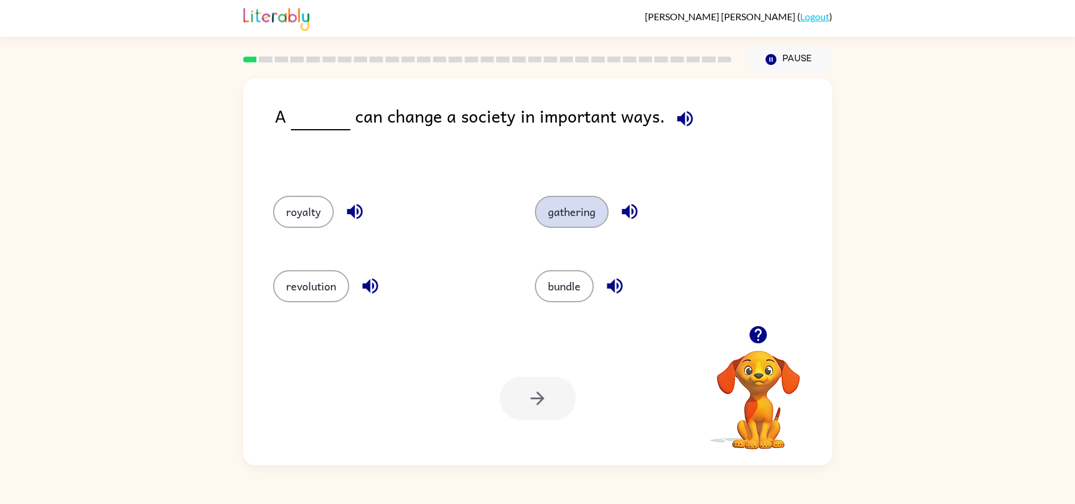
click at [549, 217] on button "gathering" at bounding box center [572, 212] width 74 height 32
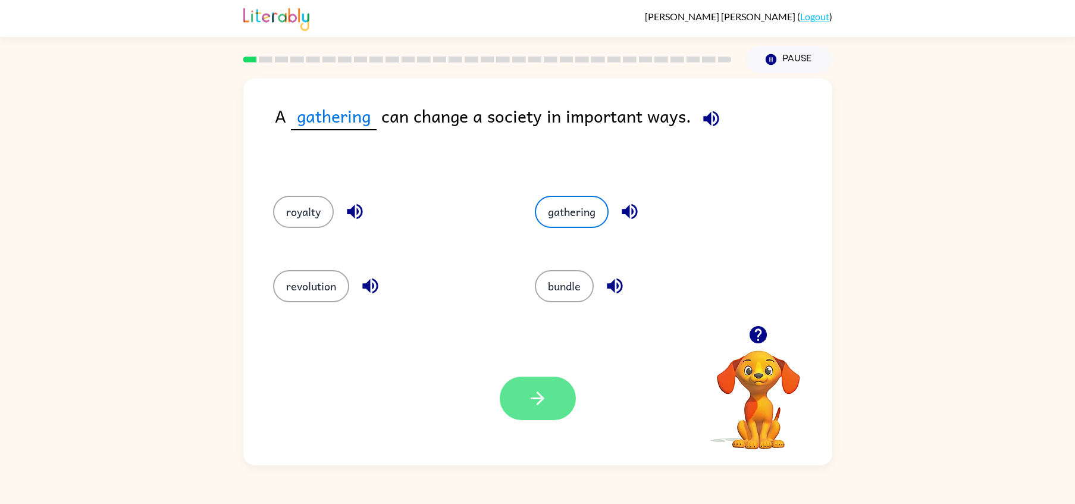
click at [531, 395] on icon "button" at bounding box center [537, 398] width 21 height 21
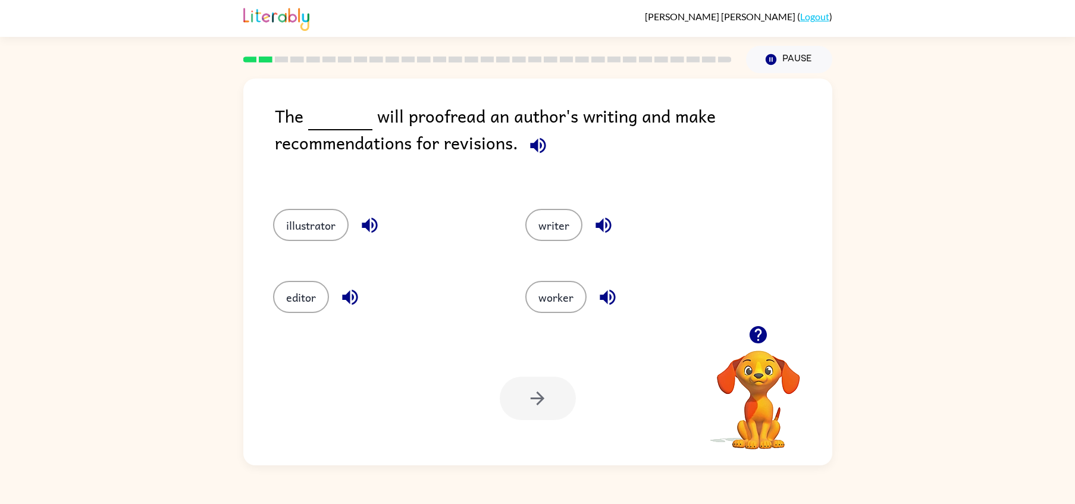
click at [753, 336] on icon "button" at bounding box center [758, 334] width 17 height 17
click at [752, 342] on icon "button" at bounding box center [758, 334] width 21 height 21
click at [753, 338] on video "Your browser must support playing .mp4 files to use Literably. Please try using…" at bounding box center [758, 391] width 119 height 119
click at [753, 339] on video "Your browser must support playing .mp4 files to use Literably. Please try using…" at bounding box center [758, 391] width 119 height 119
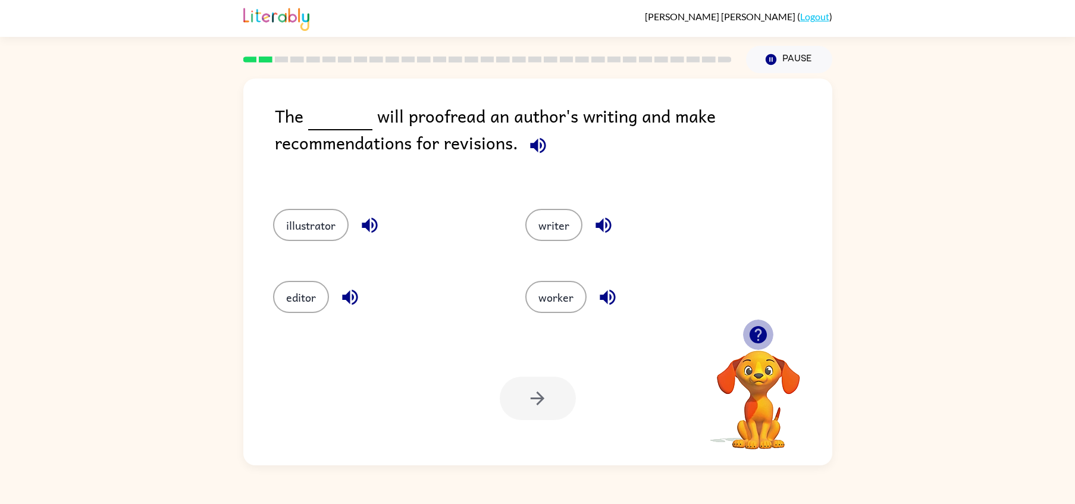
click at [753, 339] on icon "button" at bounding box center [758, 334] width 17 height 17
click at [758, 336] on icon "button" at bounding box center [758, 334] width 21 height 21
click at [756, 386] on video "Your browser must support playing .mp4 files to use Literably. Please try using…" at bounding box center [758, 391] width 119 height 119
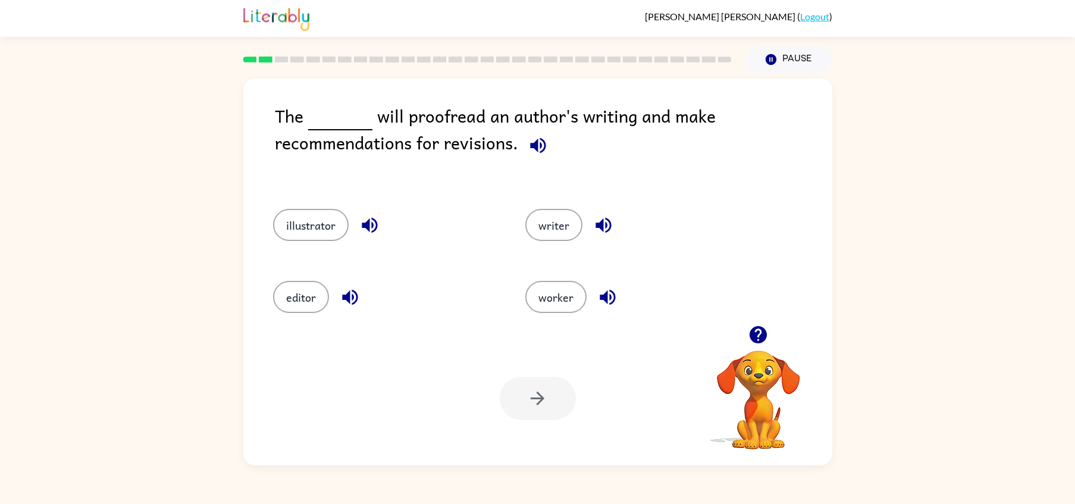
click at [756, 386] on video "Your browser must support playing .mp4 files to use Literably. Please try using…" at bounding box center [758, 391] width 119 height 119
click at [757, 343] on icon "button" at bounding box center [758, 334] width 17 height 17
click at [757, 343] on video "Your browser must support playing .mp4 files to use Literably. Please try using…" at bounding box center [758, 391] width 119 height 119
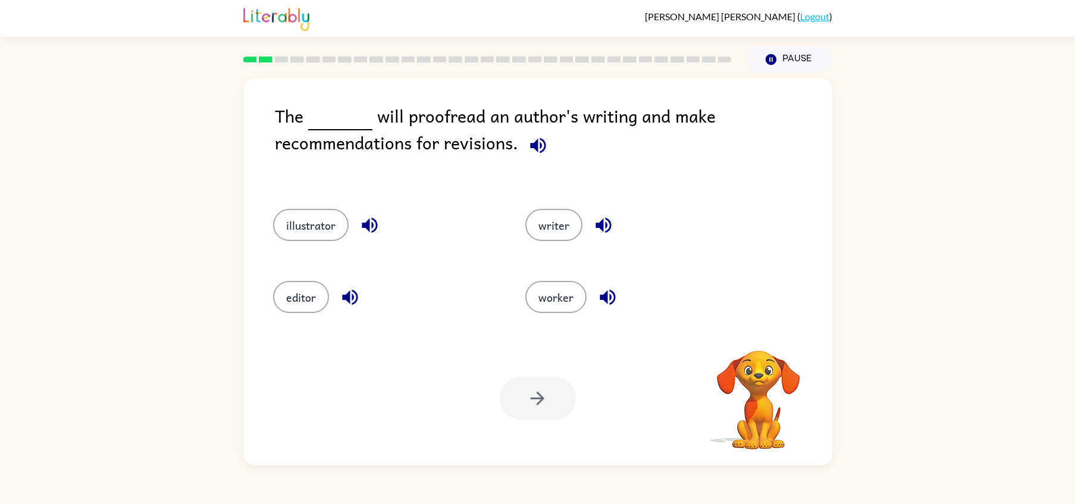
click at [757, 343] on video "Your browser must support playing .mp4 files to use Literably. Please try using…" at bounding box center [758, 391] width 119 height 119
click at [757, 343] on icon "button" at bounding box center [758, 334] width 17 height 17
click at [757, 343] on video "Your browser must support playing .mp4 files to use Literably. Please try using…" at bounding box center [758, 391] width 119 height 119
click at [305, 287] on button "editor" at bounding box center [301, 297] width 56 height 32
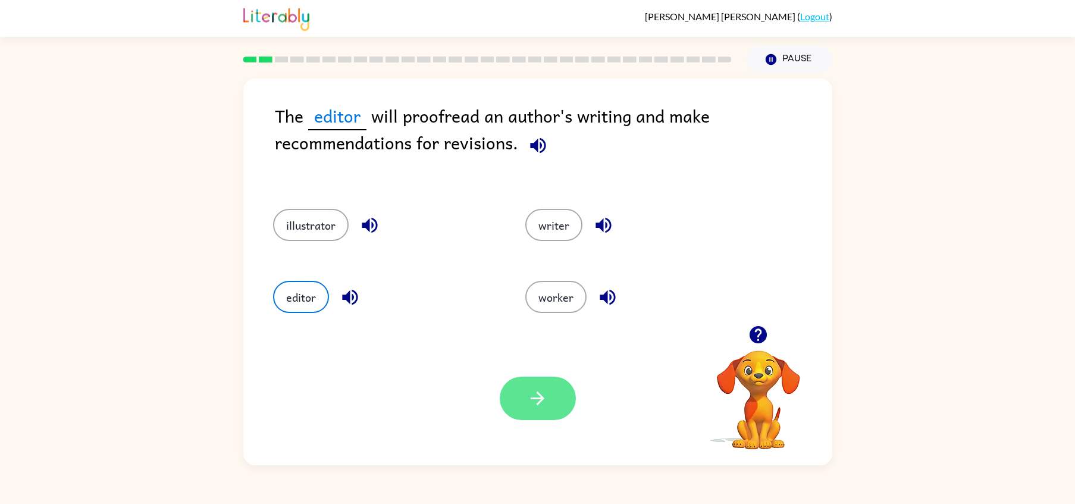
click at [531, 382] on button "button" at bounding box center [538, 398] width 76 height 43
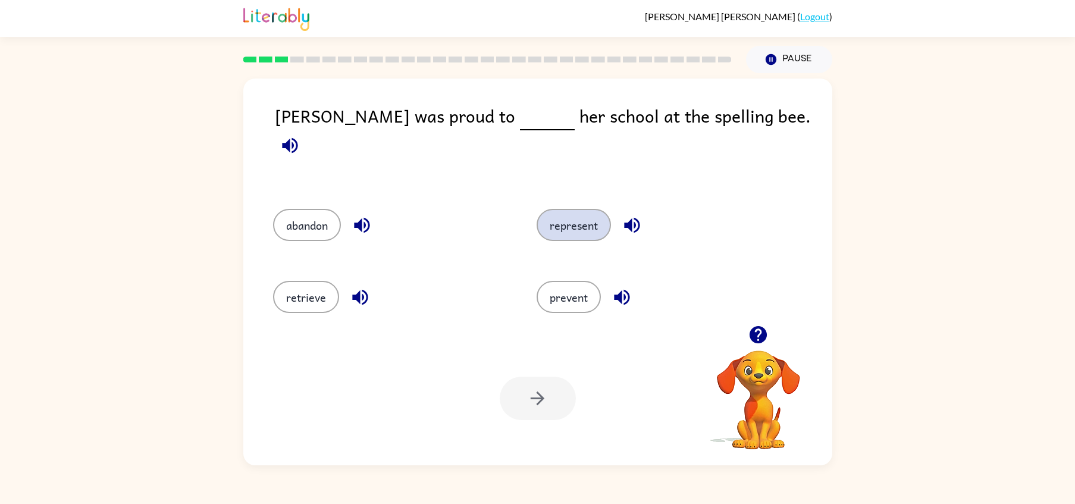
click at [554, 209] on button "represent" at bounding box center [574, 225] width 74 height 32
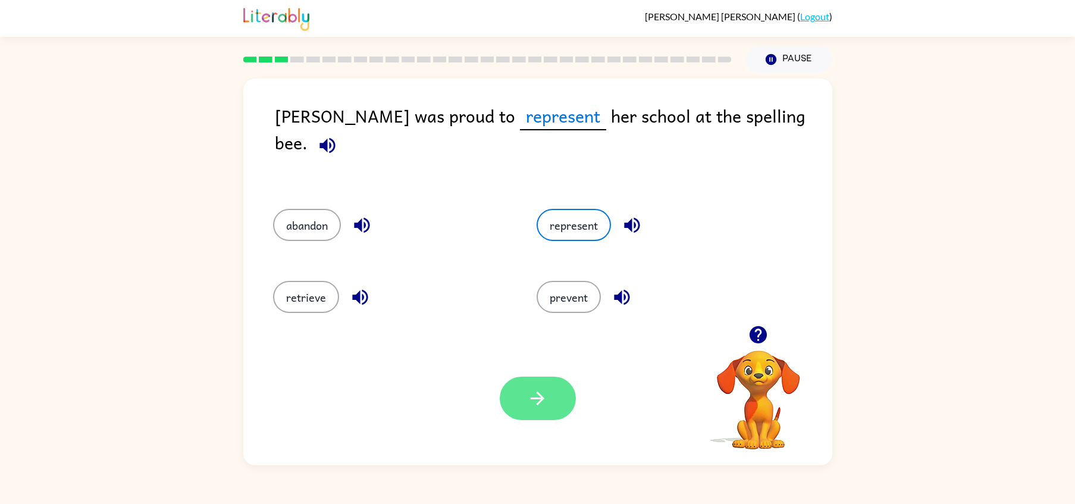
click at [546, 396] on icon "button" at bounding box center [537, 398] width 21 height 21
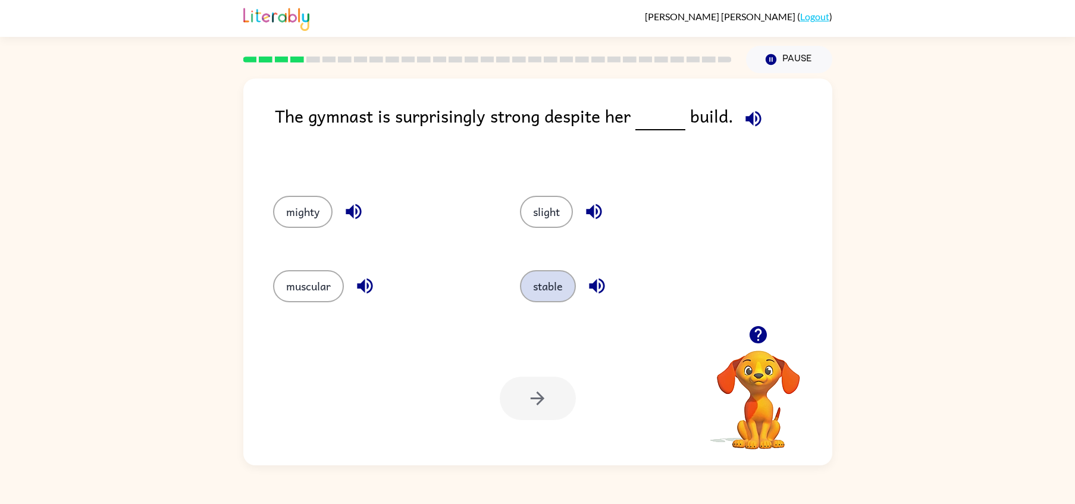
click at [544, 287] on button "stable" at bounding box center [548, 286] width 56 height 32
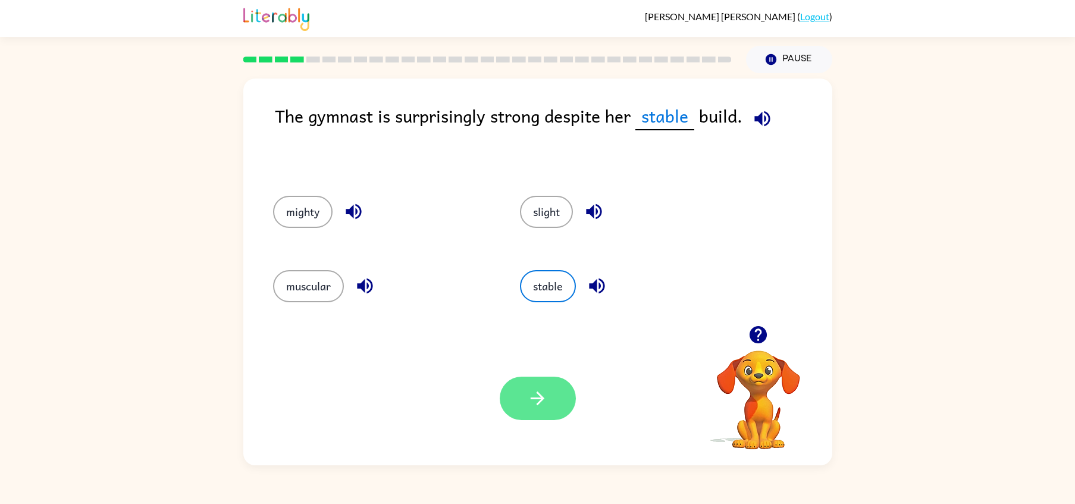
click at [548, 403] on button "button" at bounding box center [538, 398] width 76 height 43
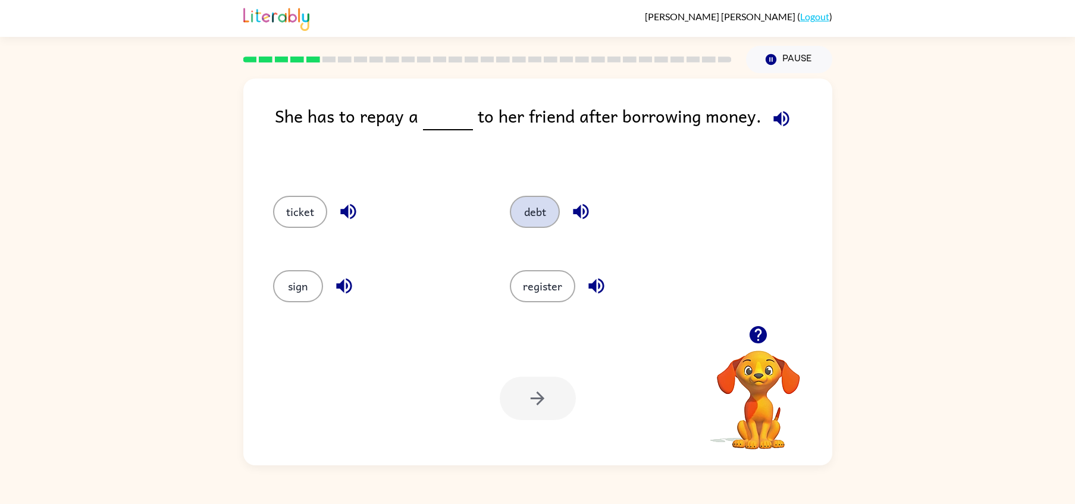
click at [532, 227] on button "debt" at bounding box center [535, 212] width 50 height 32
click at [536, 408] on icon "button" at bounding box center [537, 398] width 21 height 21
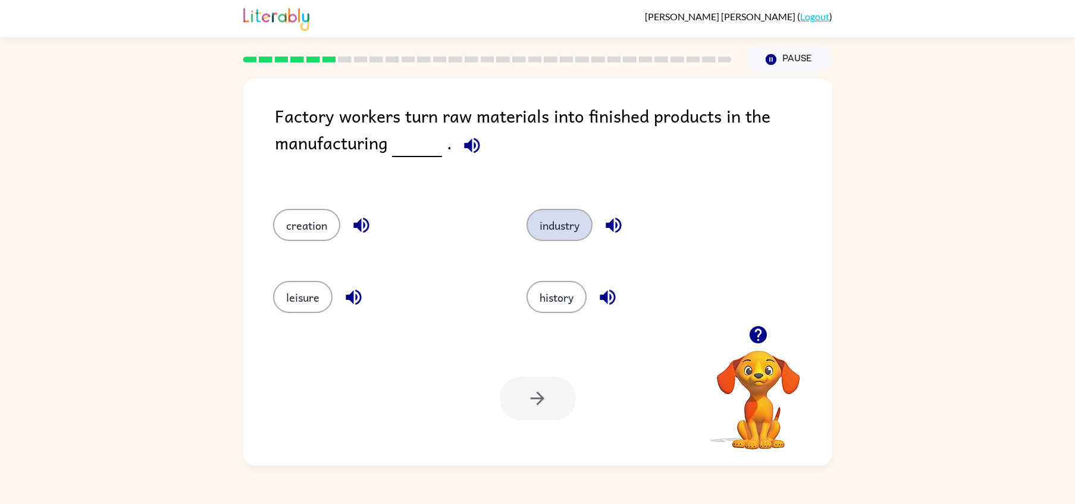
click at [550, 238] on button "industry" at bounding box center [560, 225] width 66 height 32
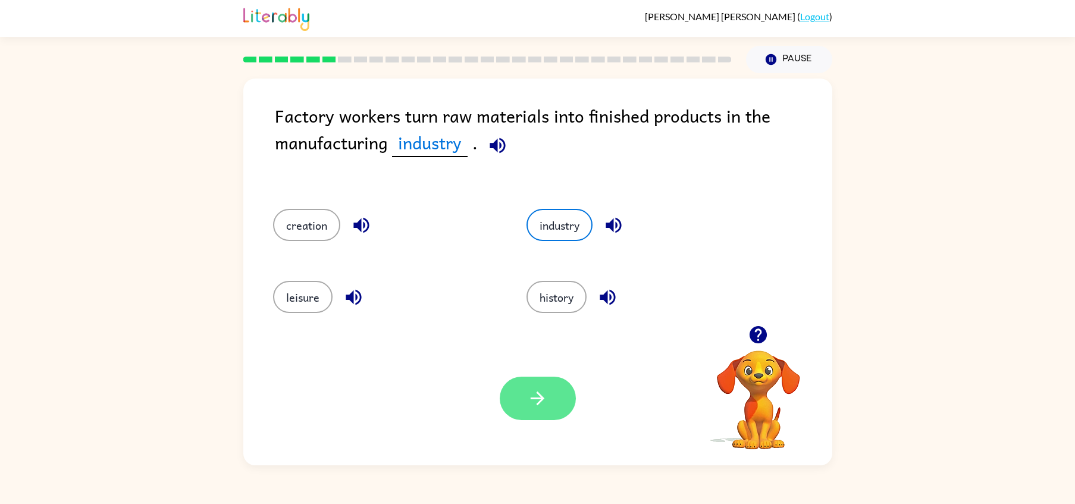
click at [505, 411] on button "button" at bounding box center [538, 398] width 76 height 43
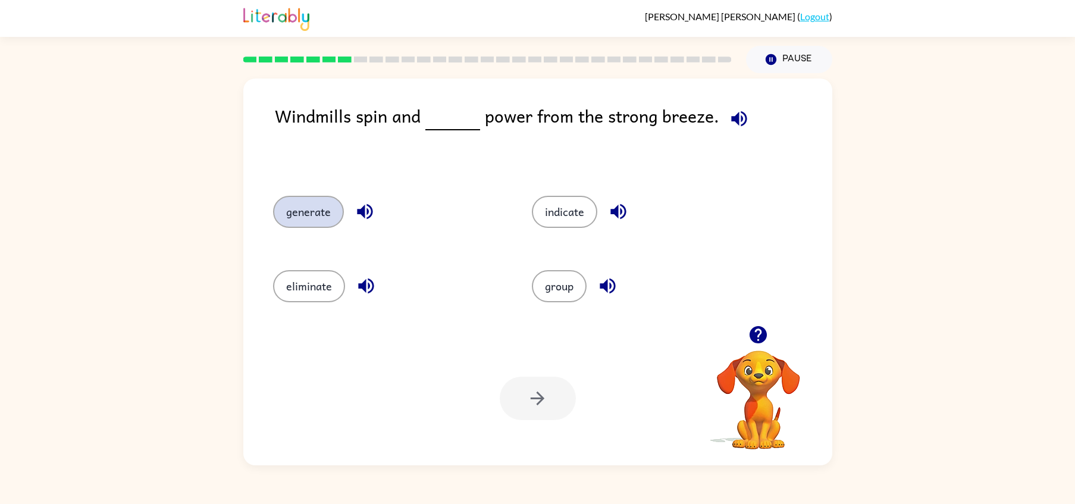
click at [304, 216] on button "generate" at bounding box center [308, 212] width 71 height 32
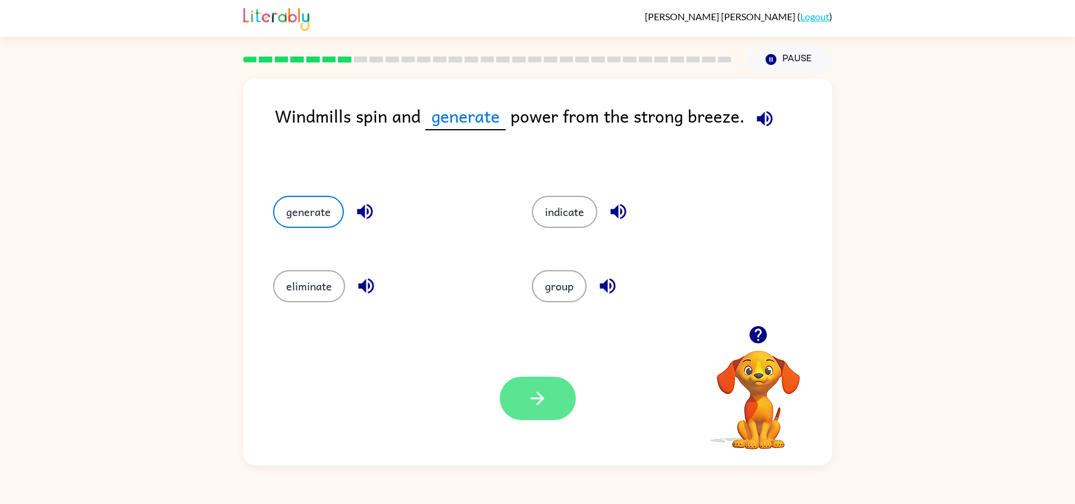
click at [537, 386] on button "button" at bounding box center [538, 398] width 76 height 43
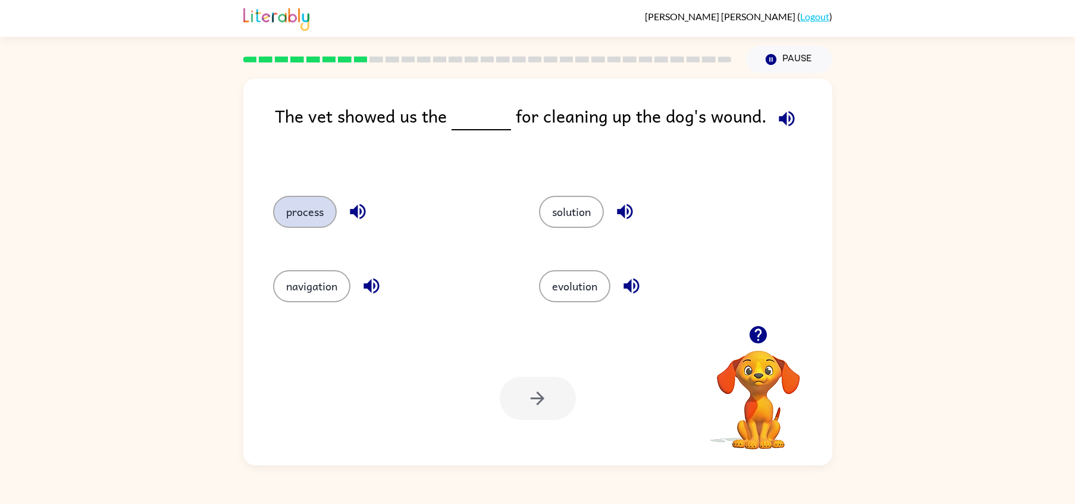
click at [320, 212] on button "process" at bounding box center [305, 212] width 64 height 32
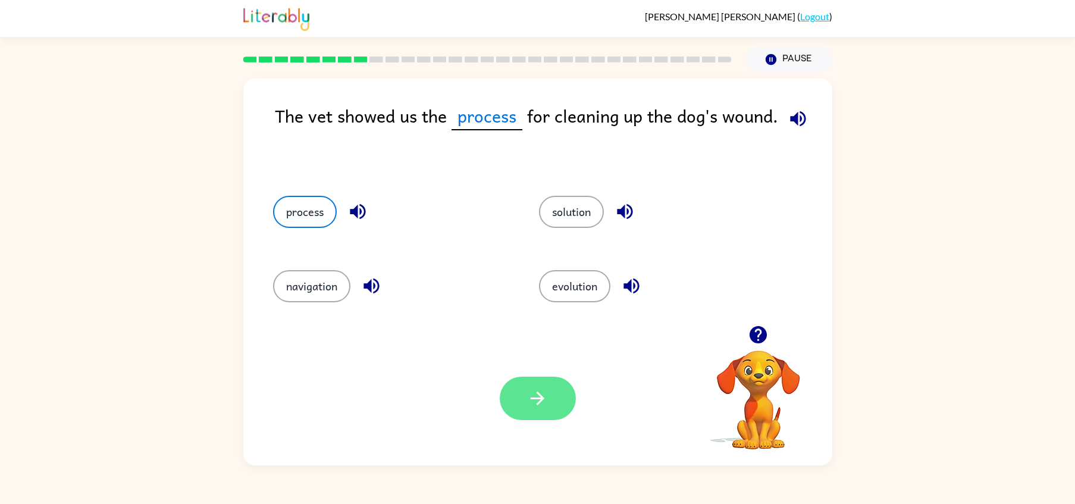
click at [545, 402] on icon "button" at bounding box center [537, 398] width 21 height 21
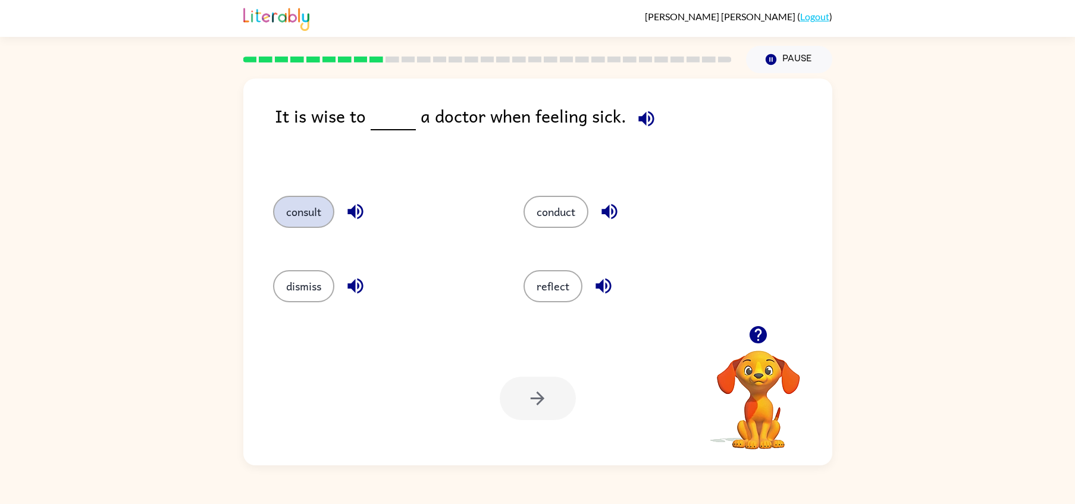
click at [318, 202] on button "consult" at bounding box center [303, 212] width 61 height 32
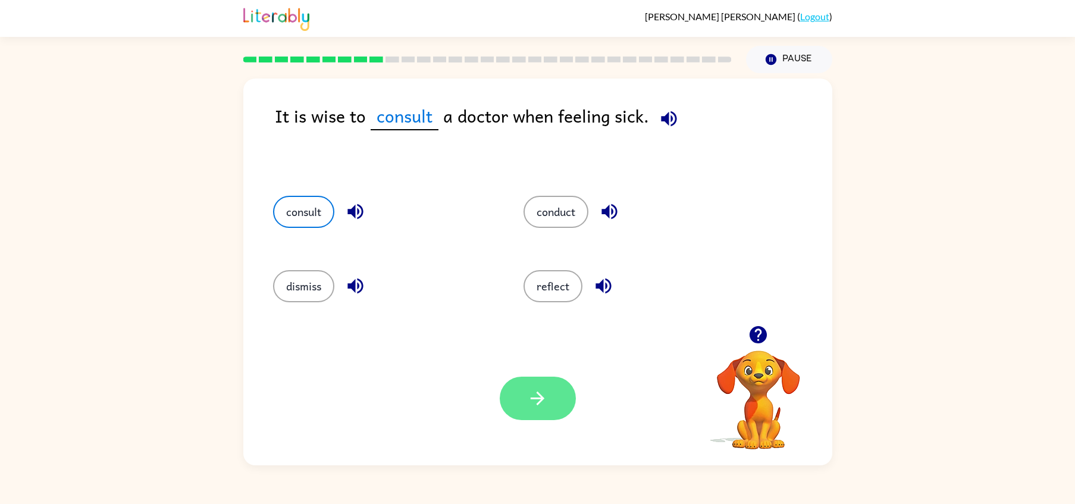
click at [516, 394] on button "button" at bounding box center [538, 398] width 76 height 43
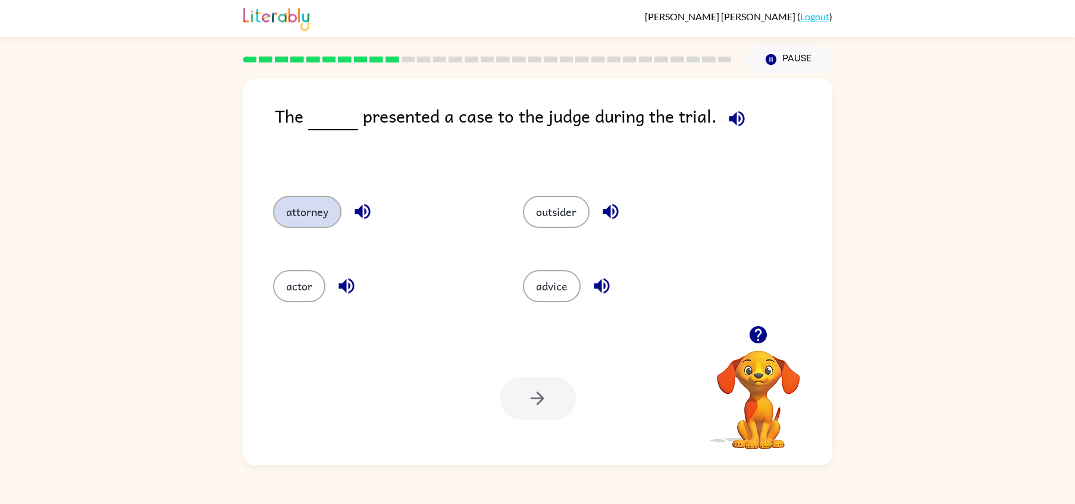
click at [312, 202] on button "attorney" at bounding box center [307, 212] width 68 height 32
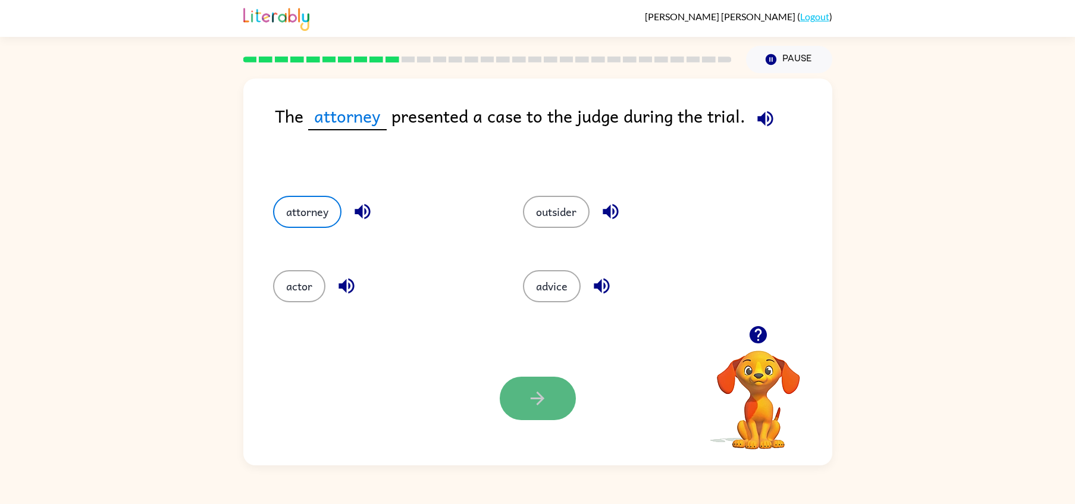
click at [527, 393] on icon "button" at bounding box center [537, 398] width 21 height 21
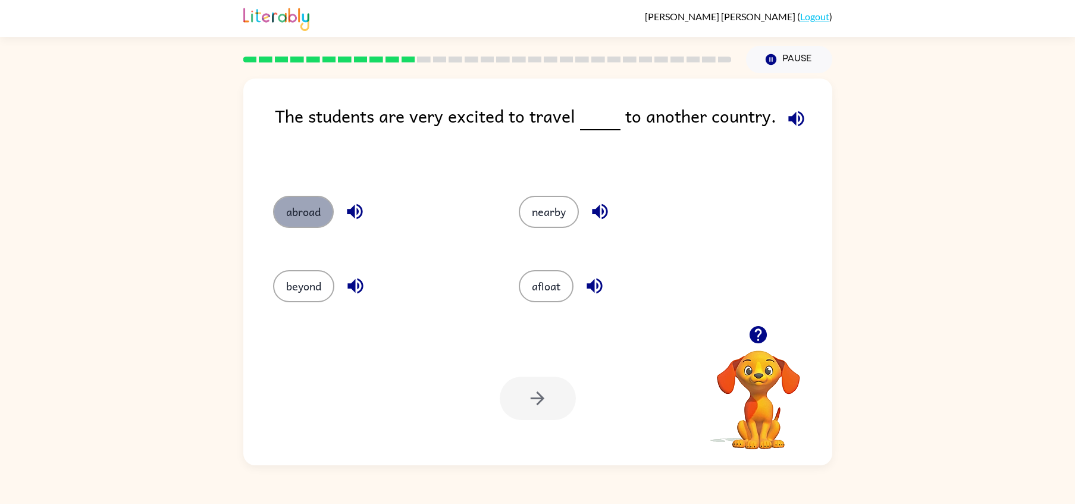
click at [315, 228] on button "abroad" at bounding box center [303, 212] width 61 height 32
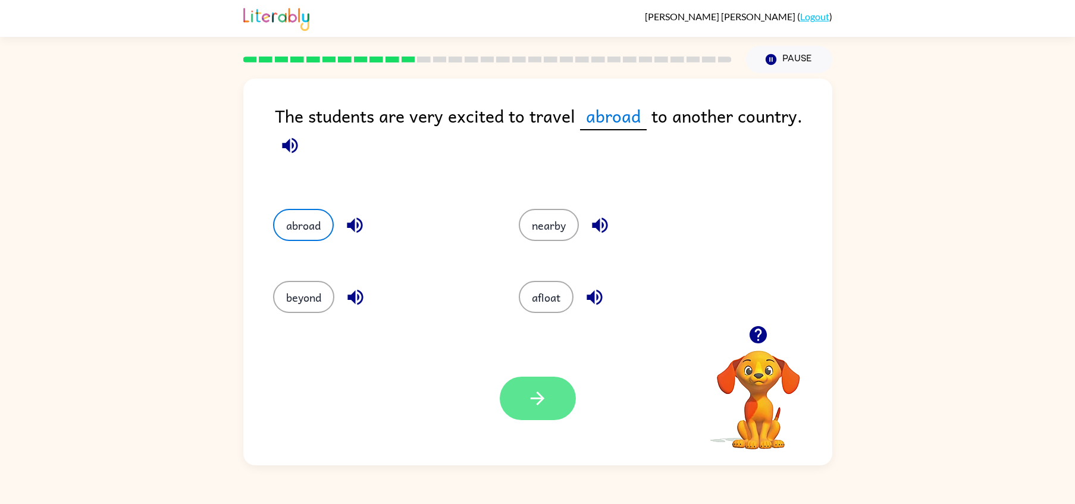
click at [556, 405] on button "button" at bounding box center [538, 398] width 76 height 43
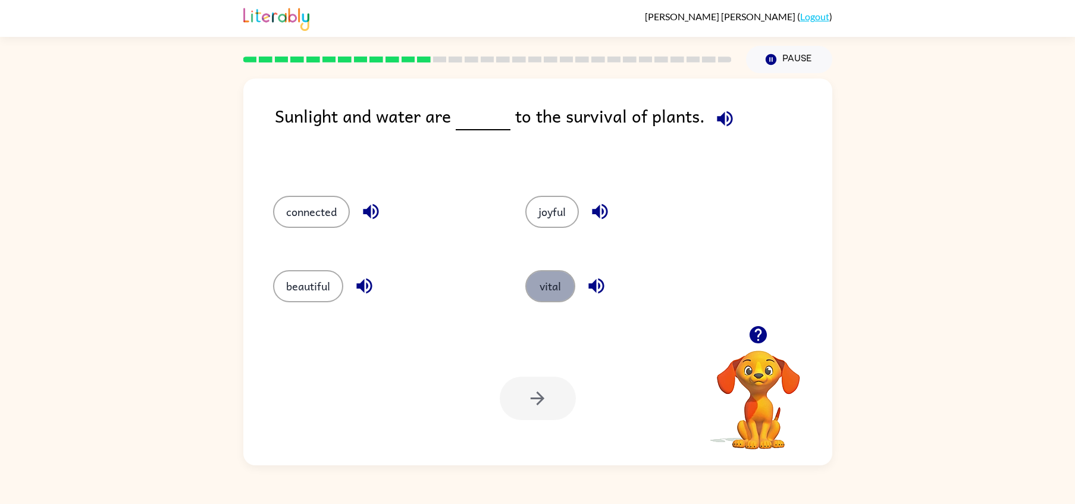
click at [539, 281] on button "vital" at bounding box center [550, 286] width 50 height 32
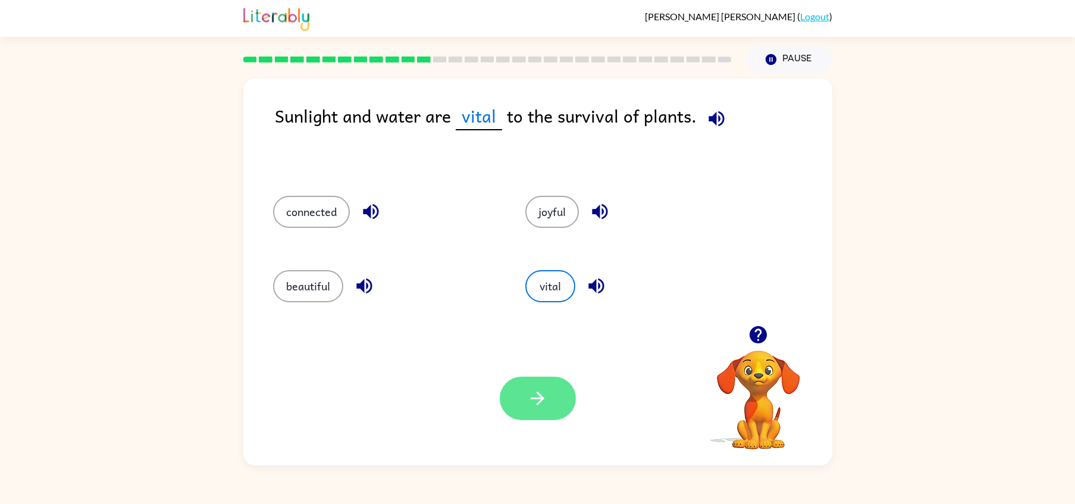
click at [533, 397] on icon "button" at bounding box center [537, 398] width 21 height 21
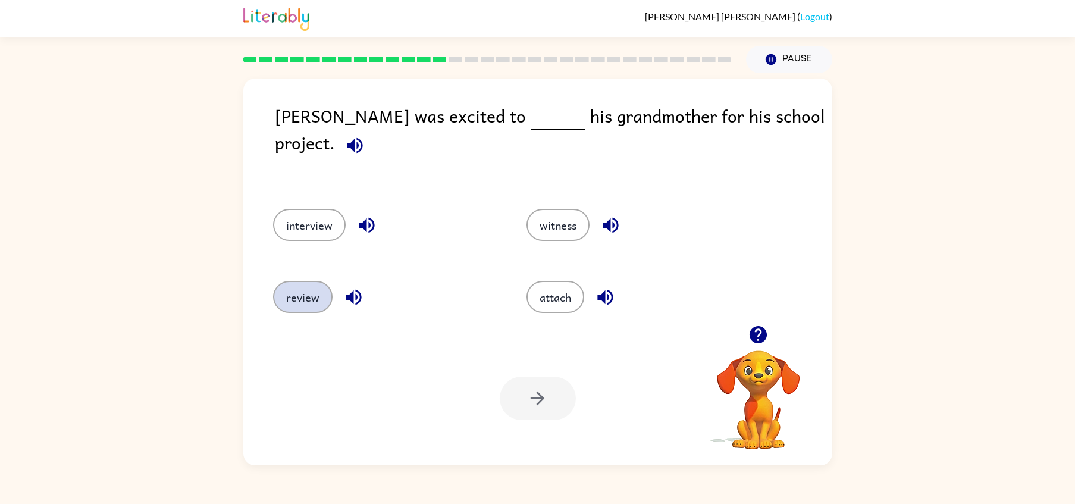
click at [318, 281] on button "review" at bounding box center [303, 297] width 60 height 32
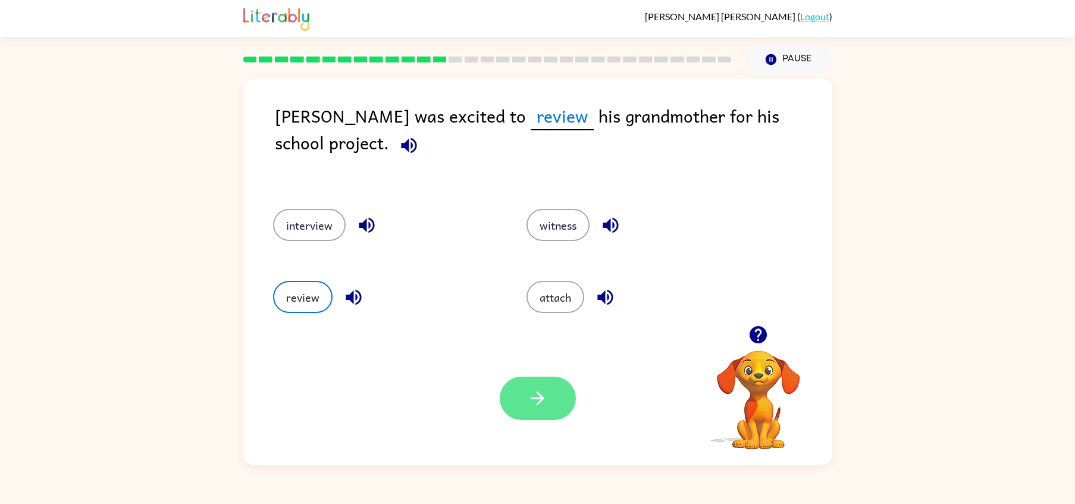
click at [553, 396] on button "button" at bounding box center [538, 398] width 76 height 43
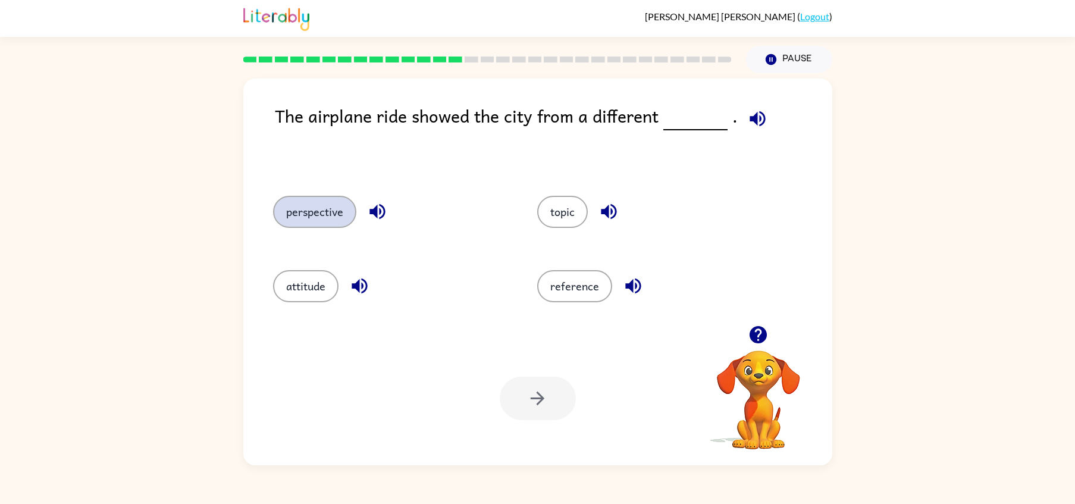
click at [325, 219] on button "perspective" at bounding box center [314, 212] width 83 height 32
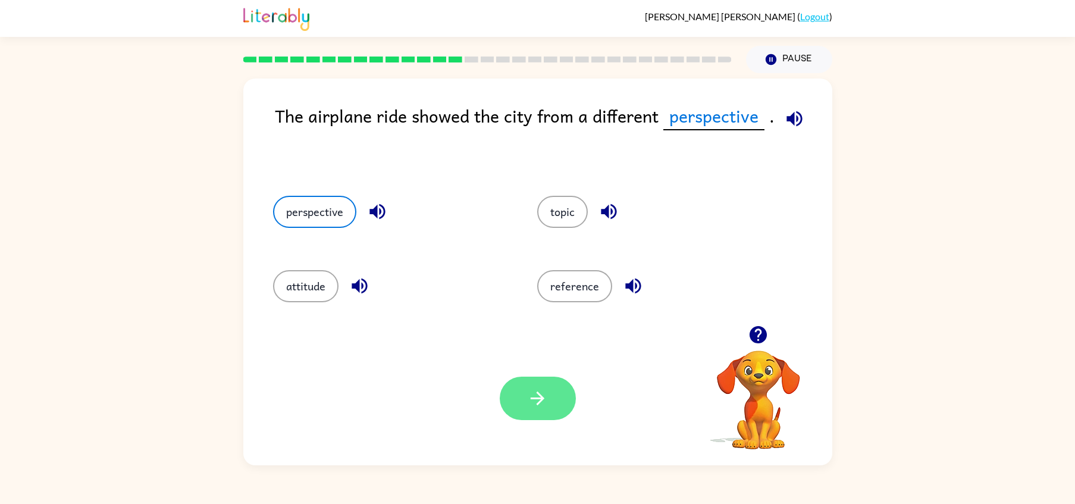
click at [548, 409] on button "button" at bounding box center [538, 398] width 76 height 43
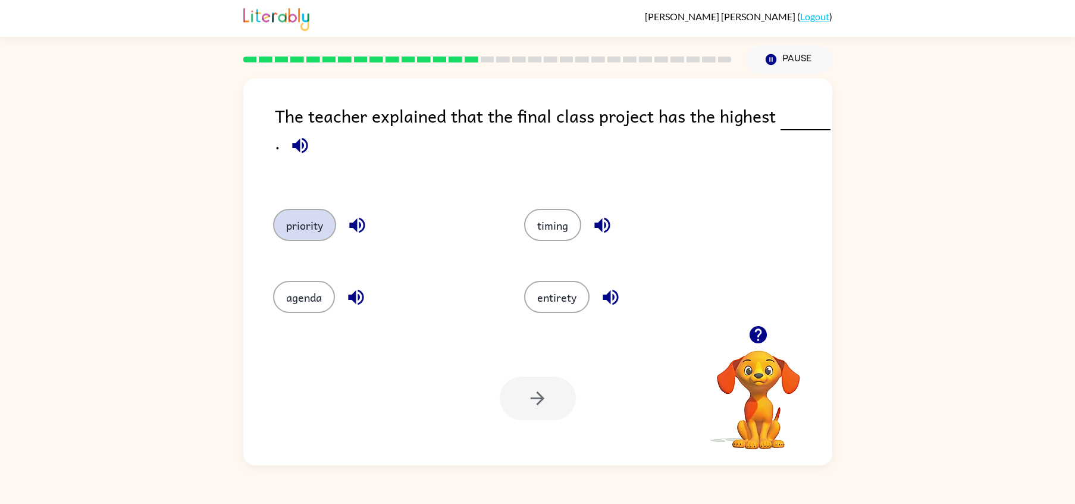
click at [306, 223] on button "priority" at bounding box center [304, 225] width 63 height 32
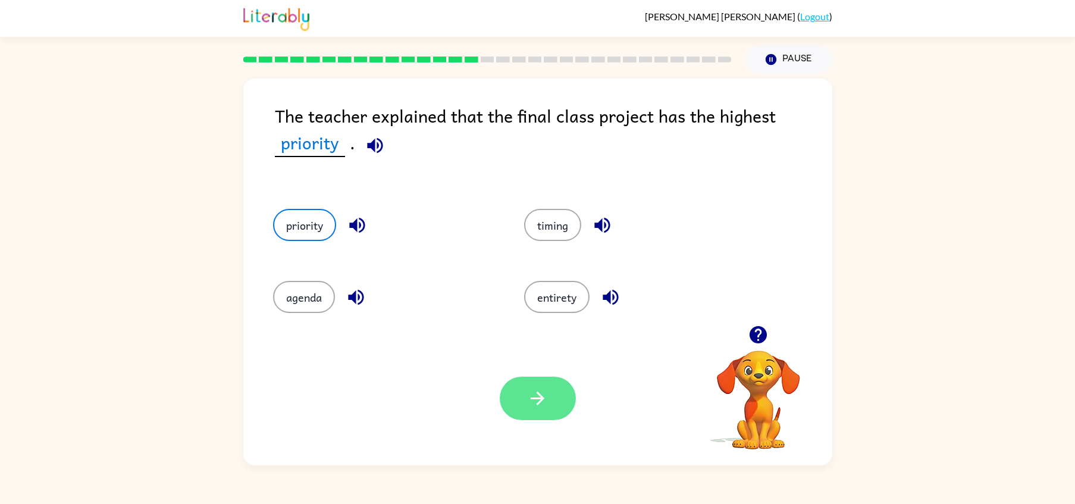
click at [542, 398] on icon "button" at bounding box center [538, 399] width 14 height 14
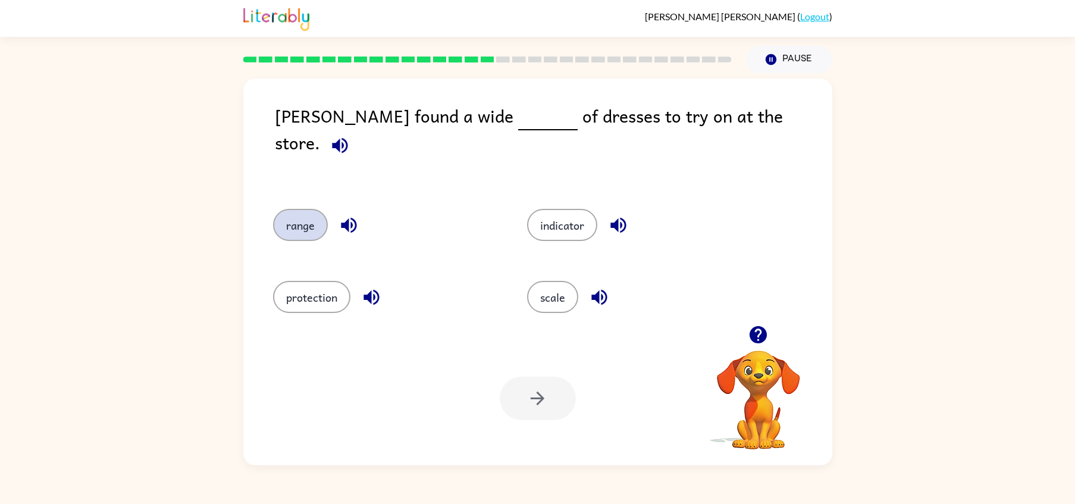
click at [304, 216] on button "range" at bounding box center [300, 225] width 55 height 32
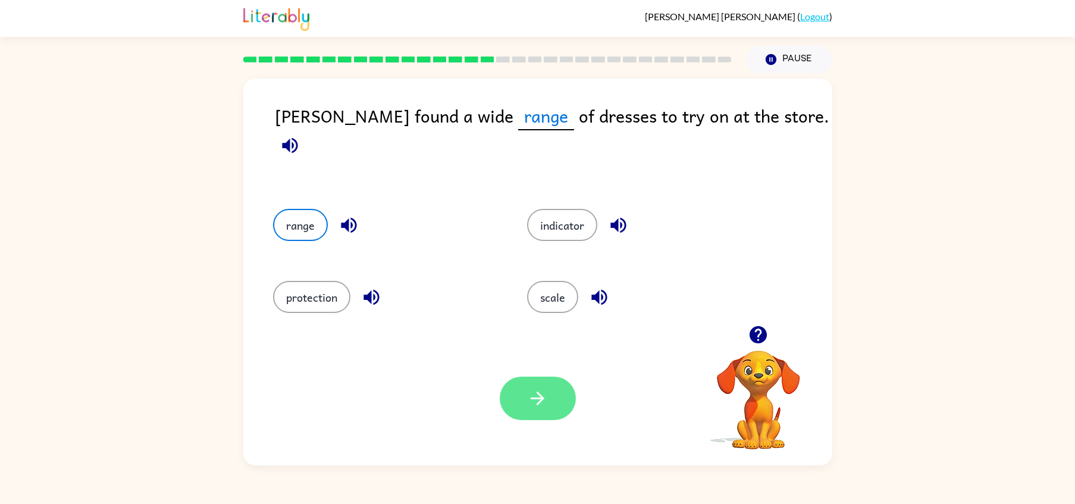
click at [511, 387] on button "button" at bounding box center [538, 398] width 76 height 43
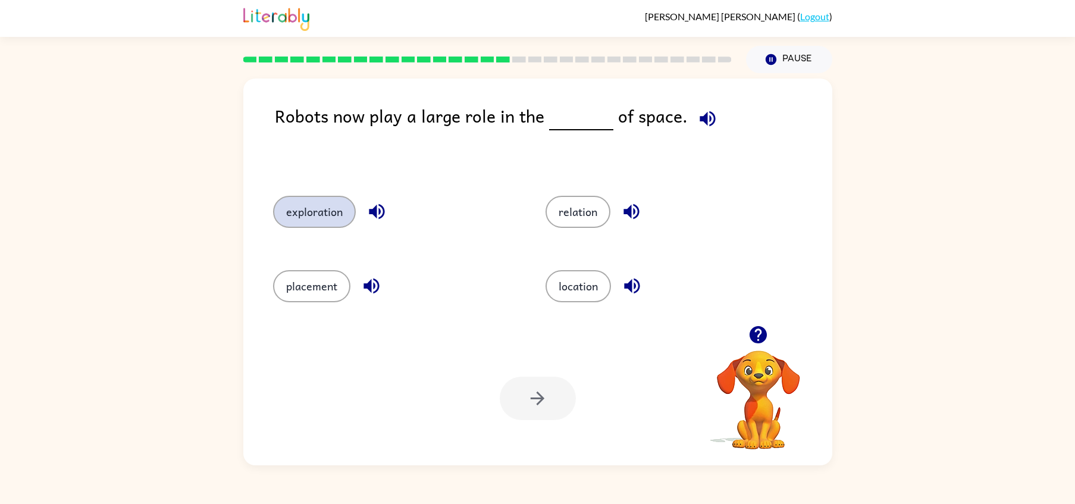
click at [320, 214] on button "exploration" at bounding box center [314, 212] width 83 height 32
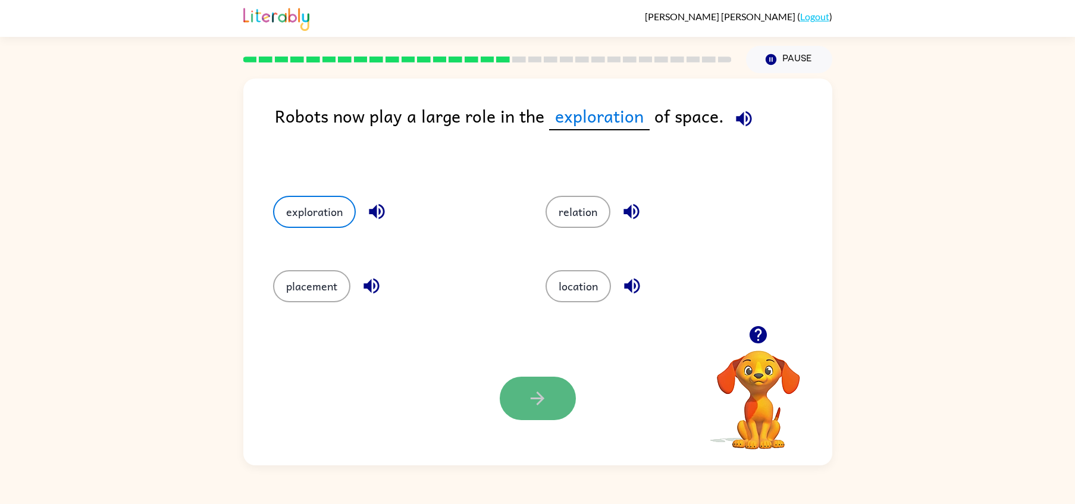
click at [541, 409] on button "button" at bounding box center [538, 398] width 76 height 43
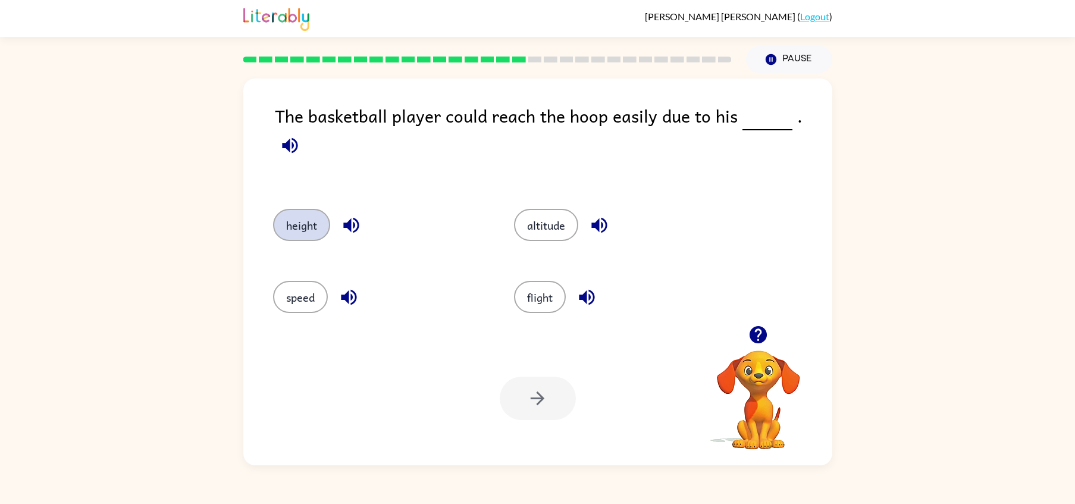
click at [300, 209] on button "height" at bounding box center [301, 225] width 57 height 32
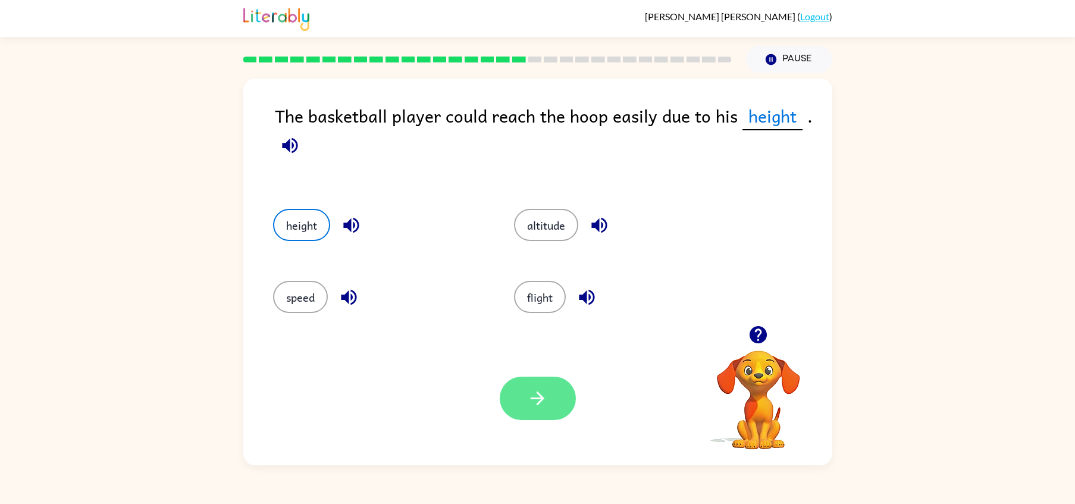
click at [525, 392] on button "button" at bounding box center [538, 398] width 76 height 43
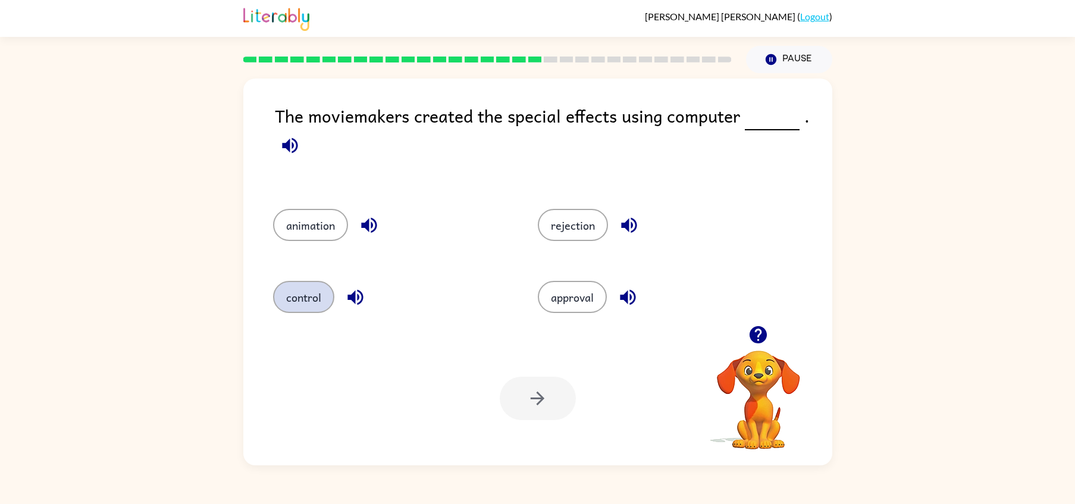
click at [307, 311] on button "control" at bounding box center [303, 297] width 61 height 32
click at [533, 374] on div "Your browser must support playing .mp4 files to use Literably. Please try using…" at bounding box center [537, 398] width 589 height 134
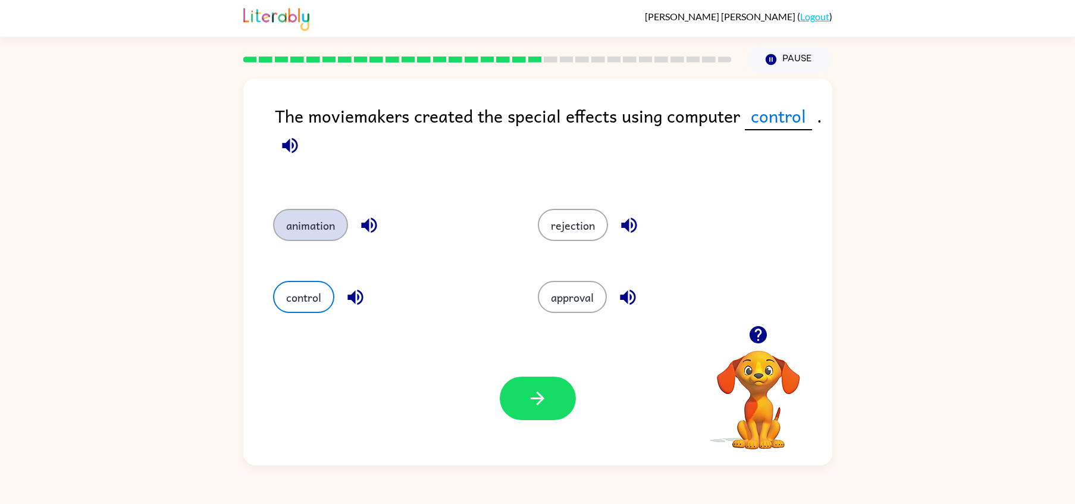
click at [306, 231] on button "animation" at bounding box center [310, 225] width 75 height 32
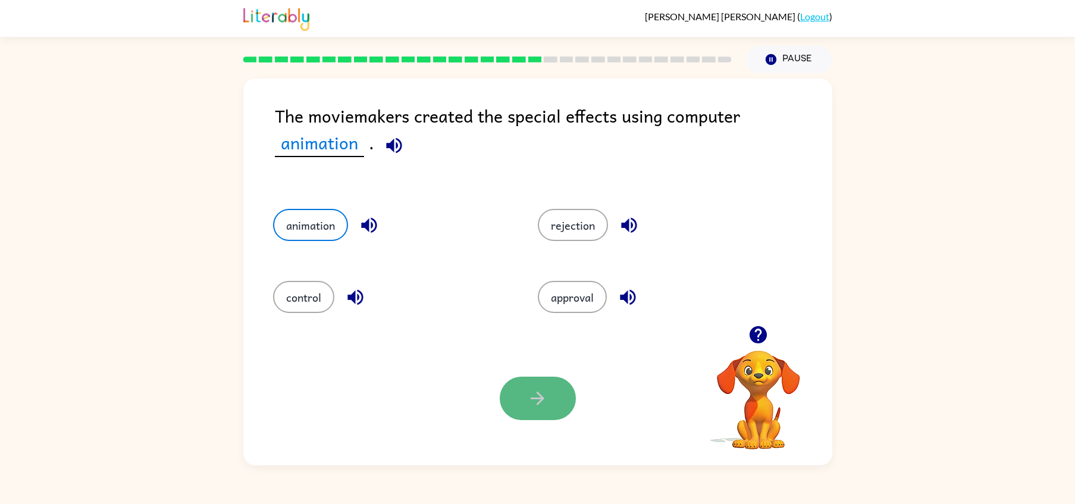
click at [531, 388] on button "button" at bounding box center [538, 398] width 76 height 43
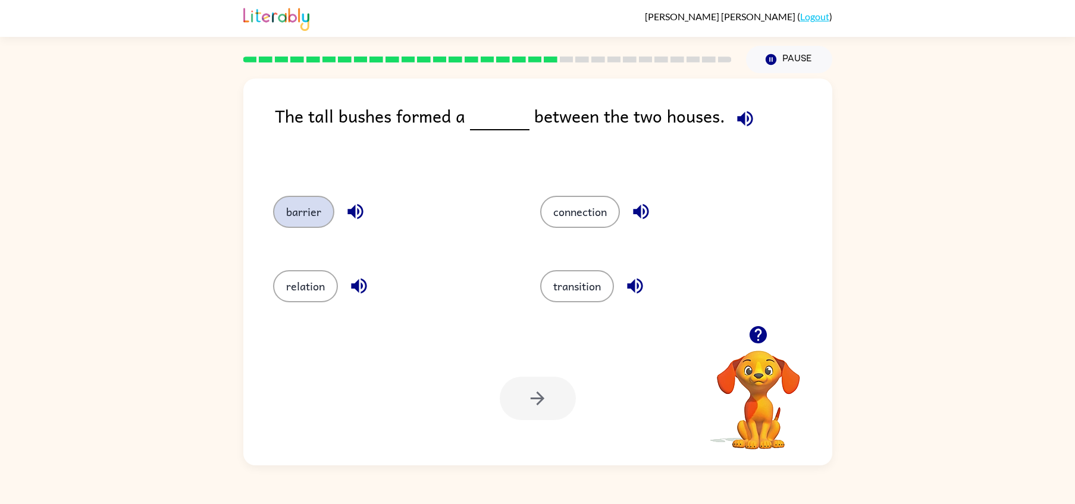
click at [299, 221] on button "barrier" at bounding box center [303, 212] width 61 height 32
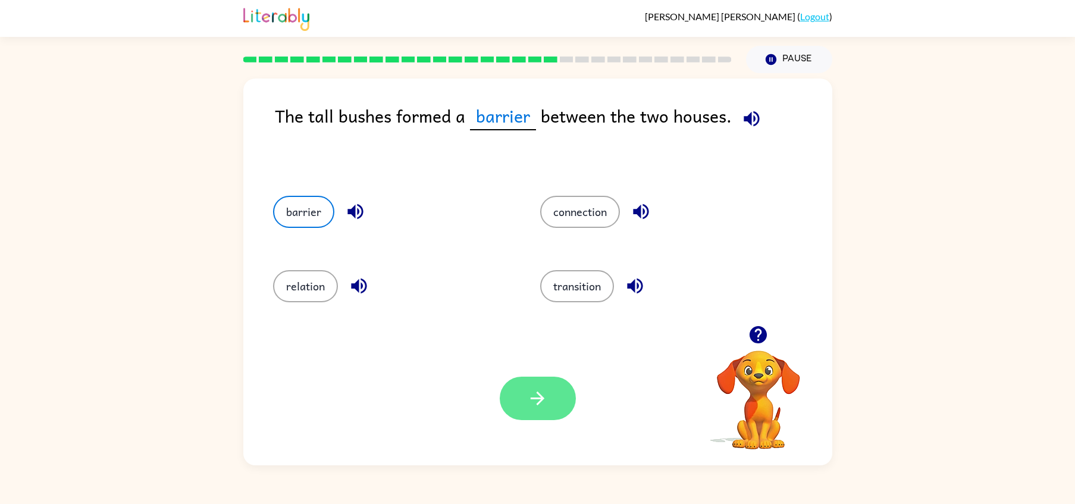
click at [537, 384] on button "button" at bounding box center [538, 398] width 76 height 43
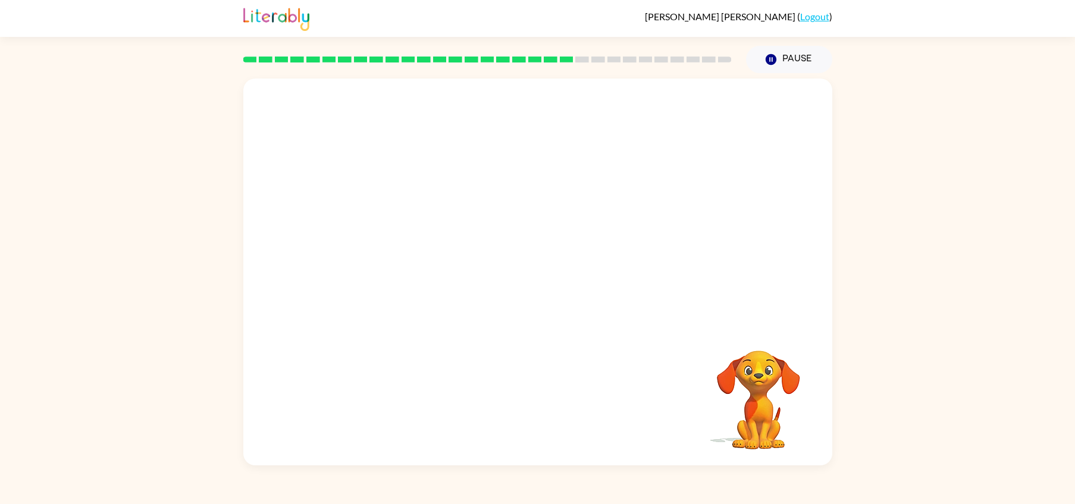
click at [411, 280] on video "Your browser must support playing .mp4 files to use Literably. Please try using…" at bounding box center [537, 202] width 589 height 247
click at [506, 281] on button "button" at bounding box center [538, 277] width 76 height 43
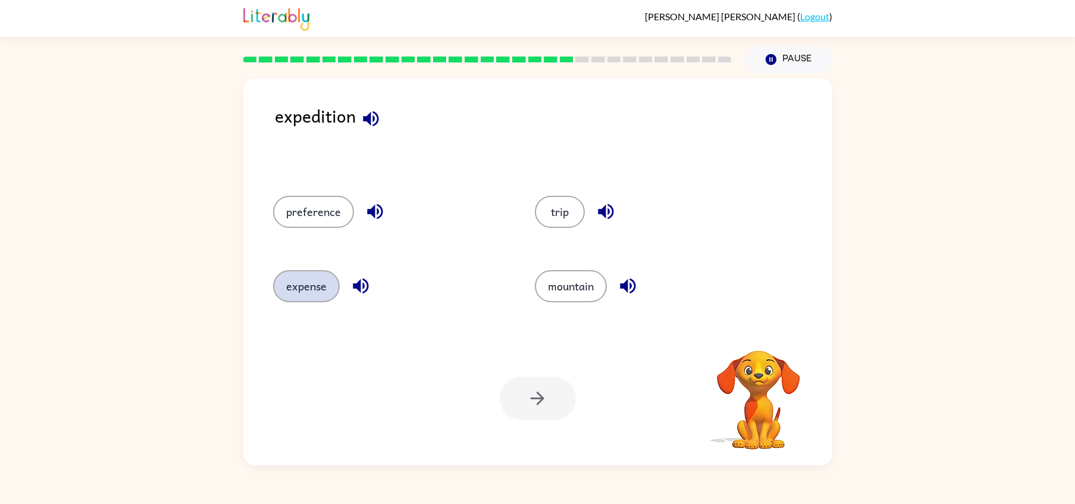
click at [327, 283] on button "expense" at bounding box center [306, 286] width 67 height 32
click at [541, 410] on button "button" at bounding box center [538, 398] width 76 height 43
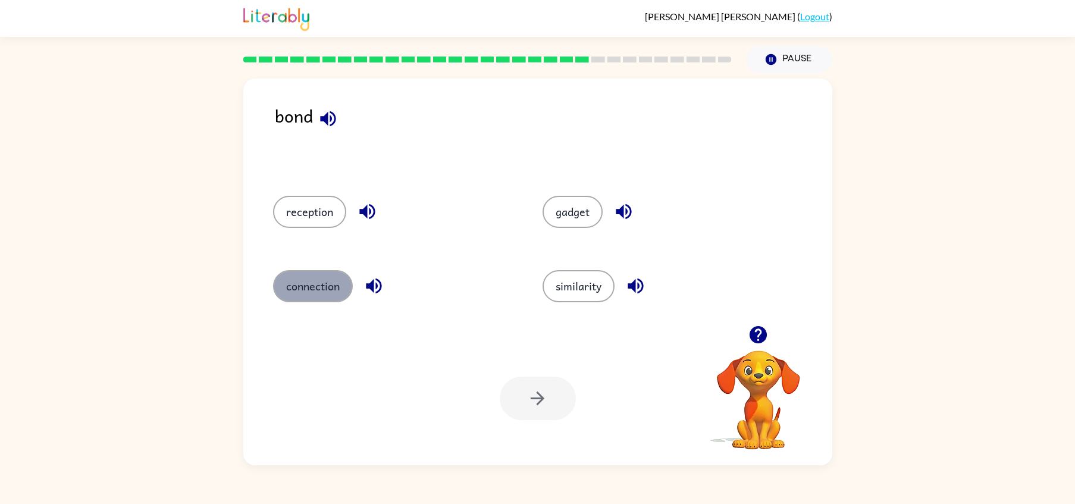
click at [309, 293] on button "connection" at bounding box center [313, 286] width 80 height 32
click at [549, 412] on button "button" at bounding box center [538, 398] width 76 height 43
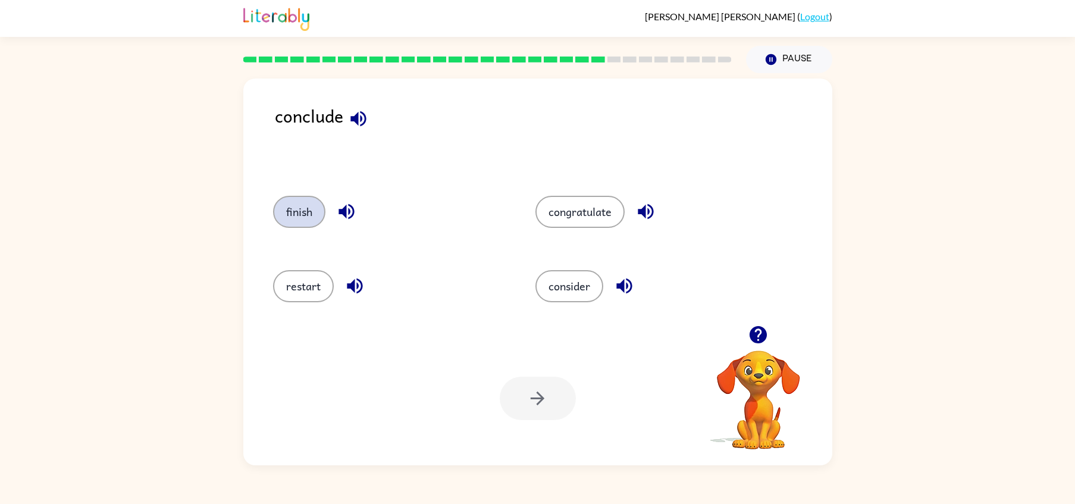
click at [307, 214] on button "finish" at bounding box center [299, 212] width 52 height 32
click at [532, 398] on icon "button" at bounding box center [538, 399] width 14 height 14
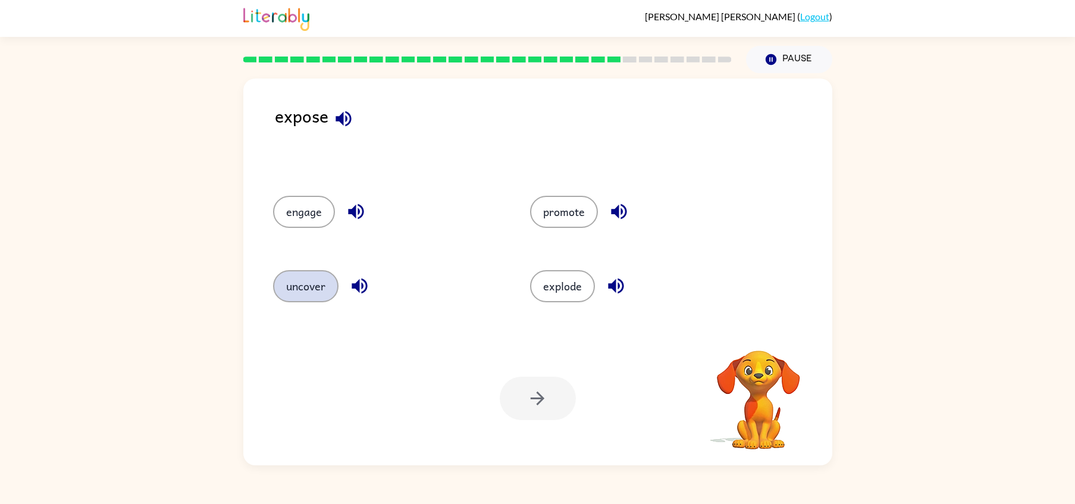
click at [301, 277] on button "uncover" at bounding box center [305, 286] width 65 height 32
click at [522, 400] on button "button" at bounding box center [538, 398] width 76 height 43
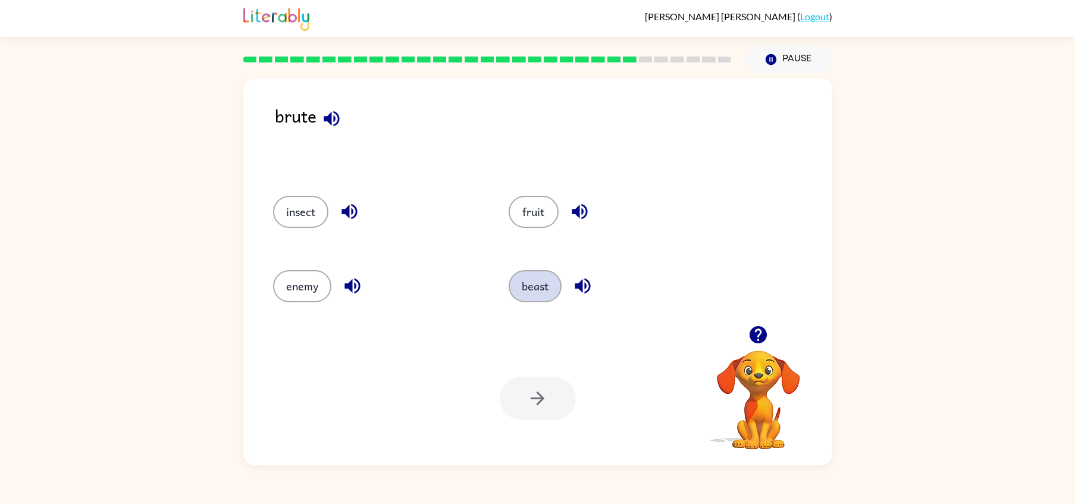
click at [530, 289] on button "beast" at bounding box center [535, 286] width 53 height 32
click at [530, 388] on button "button" at bounding box center [538, 398] width 76 height 43
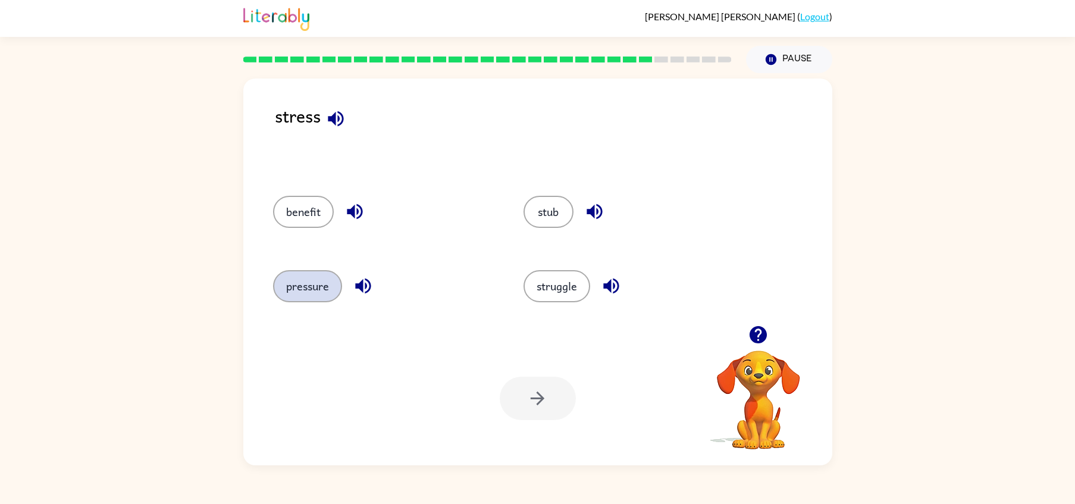
click at [303, 277] on button "pressure" at bounding box center [307, 286] width 69 height 32
click at [516, 409] on button "button" at bounding box center [538, 398] width 76 height 43
click at [280, 283] on button "fight" at bounding box center [298, 286] width 50 height 32
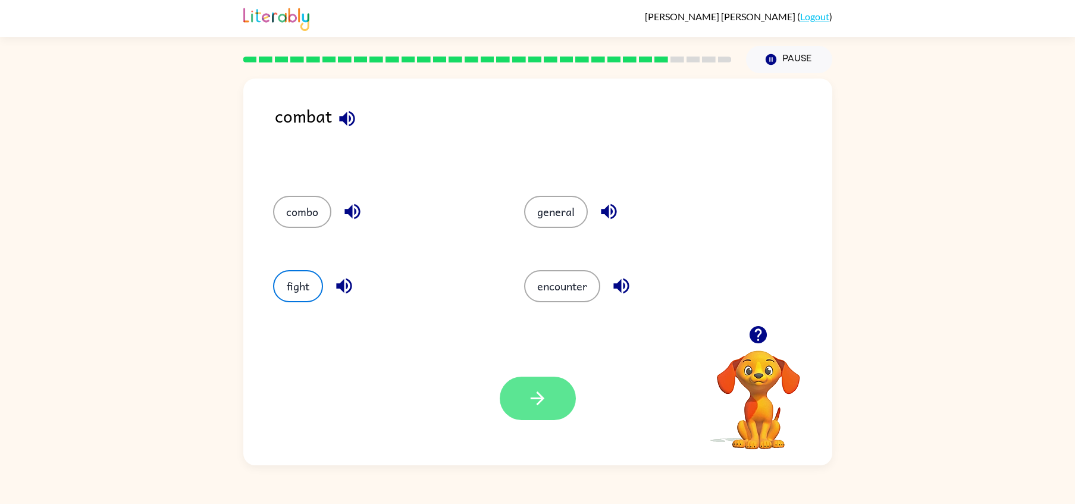
click at [515, 405] on button "button" at bounding box center [538, 398] width 76 height 43
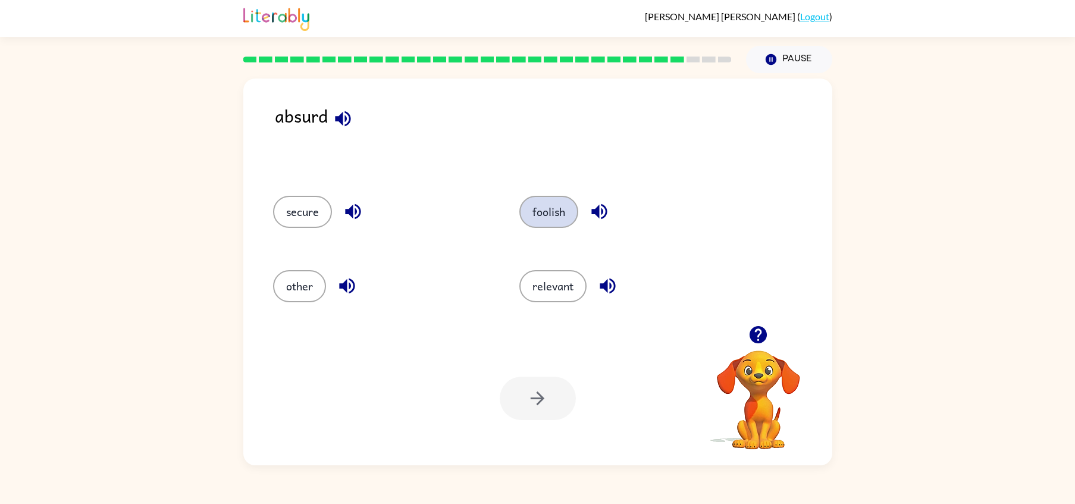
click at [542, 220] on button "foolish" at bounding box center [548, 212] width 59 height 32
click at [518, 424] on div "Your browser must support playing .mp4 files to use Literably. Please try using…" at bounding box center [537, 398] width 589 height 134
click at [522, 412] on button "button" at bounding box center [538, 398] width 76 height 43
click at [550, 206] on button "combine" at bounding box center [554, 212] width 67 height 32
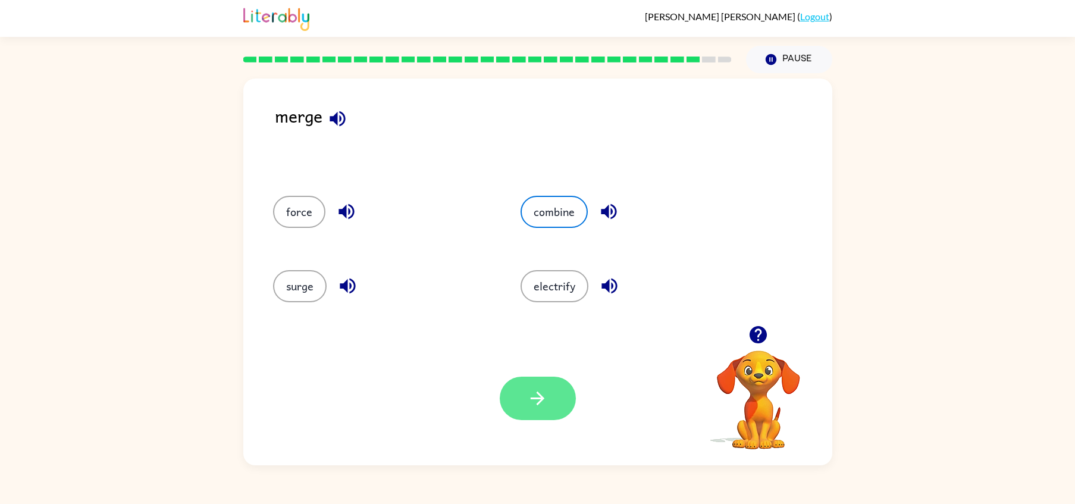
click at [541, 416] on button "button" at bounding box center [538, 398] width 76 height 43
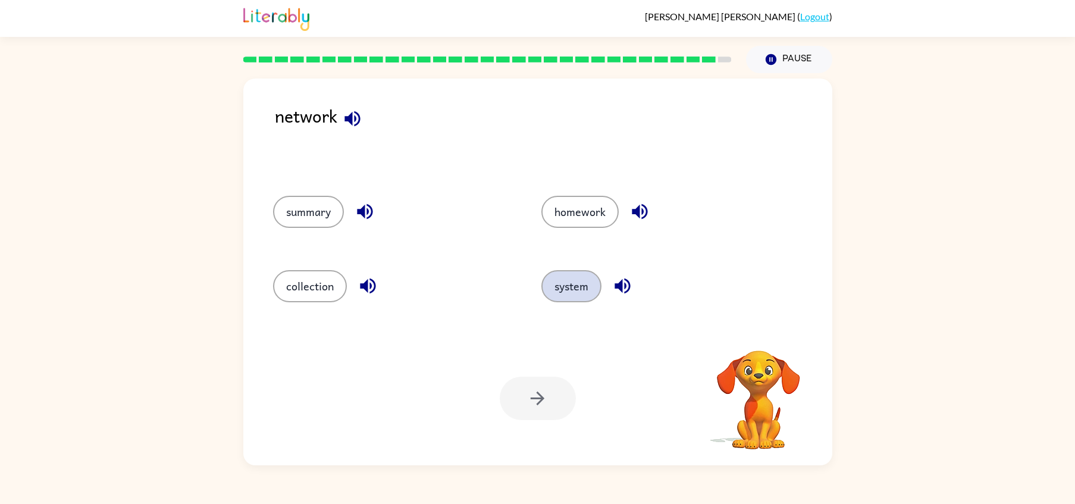
click at [575, 283] on button "system" at bounding box center [571, 286] width 60 height 32
click at [555, 421] on div "Your browser must support playing .mp4 files to use Literably. Please try using…" at bounding box center [537, 398] width 589 height 134
click at [553, 414] on button "button" at bounding box center [538, 398] width 76 height 43
